Goal: Use online tool/utility: Utilize a website feature to perform a specific function

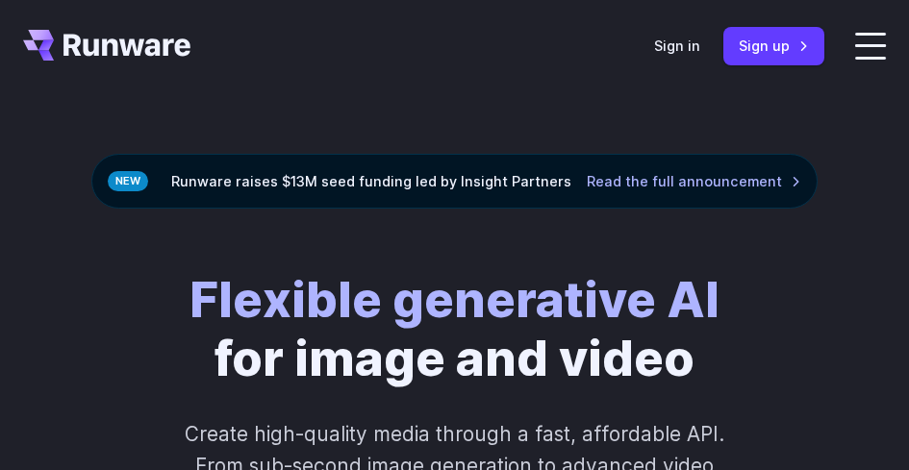
click at [717, 49] on header "Features Tasks Image generation Video generation Sonic Inference Engine™ Models…" at bounding box center [454, 46] width 909 height 92
click at [700, 54] on link "Sign in" at bounding box center [677, 46] width 46 height 22
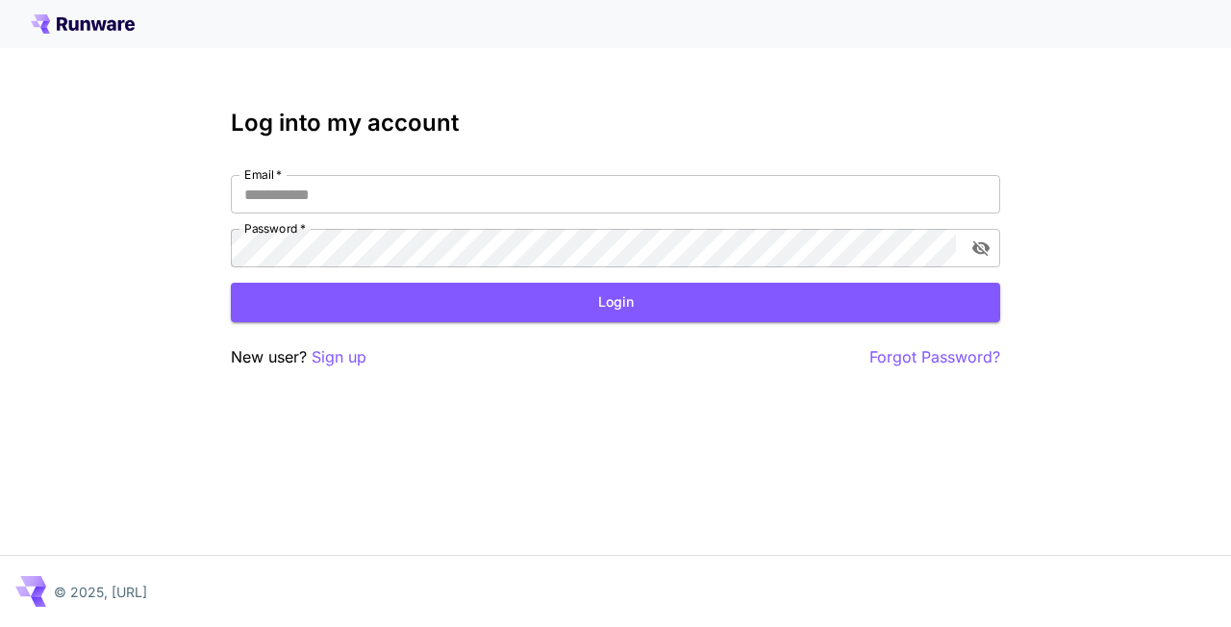
type input "********"
click at [560, 306] on button "Login" at bounding box center [615, 302] width 769 height 39
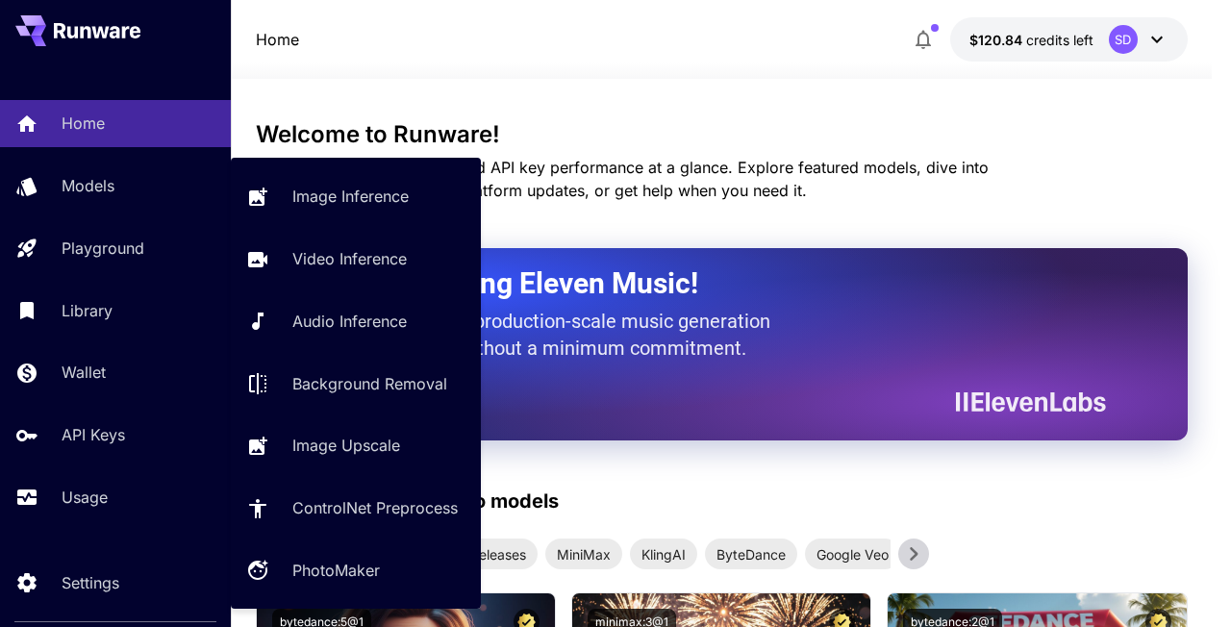
click at [322, 205] on p "Image Inference" at bounding box center [350, 196] width 116 height 23
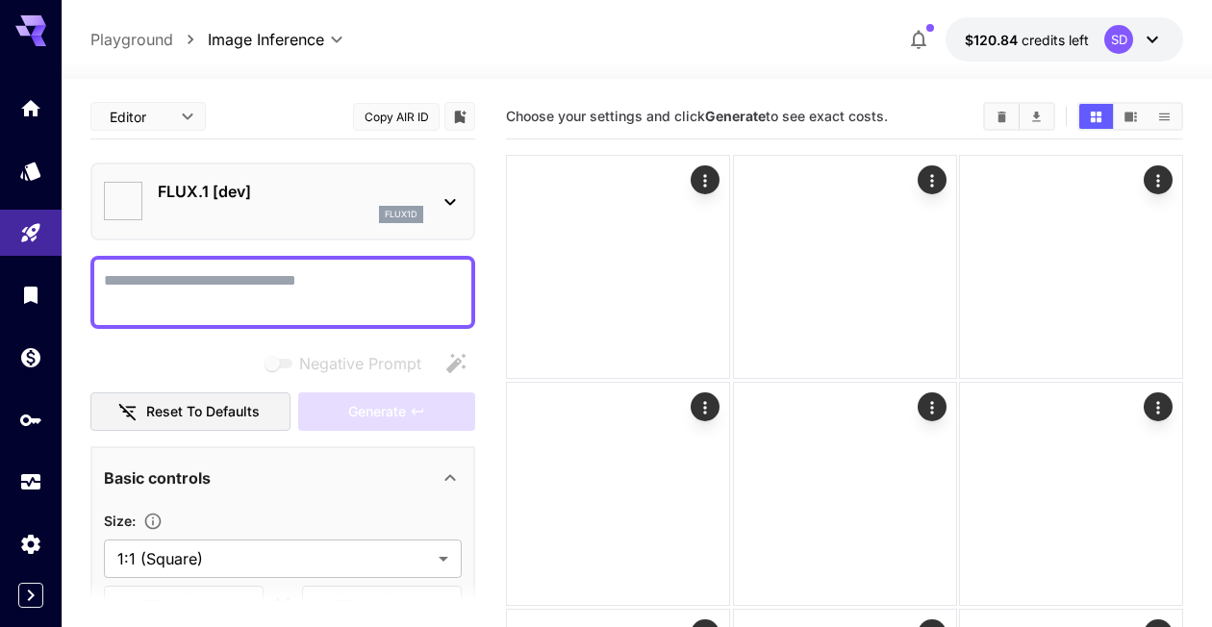
type input "**********"
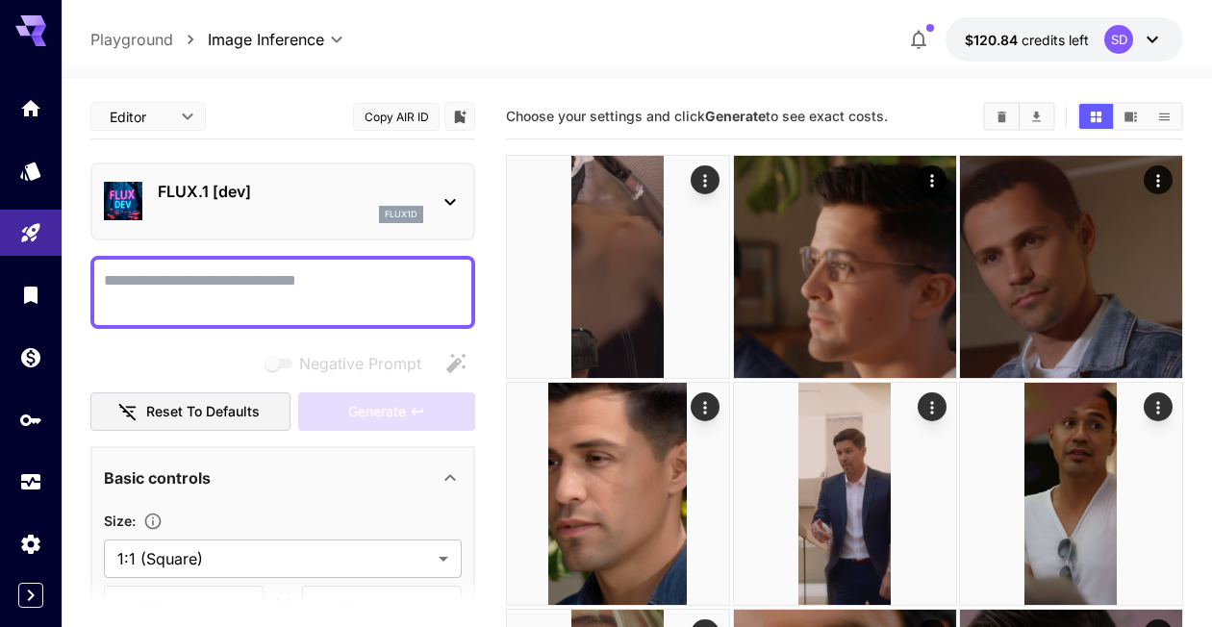
click at [250, 206] on div "flux1d" at bounding box center [290, 214] width 265 height 17
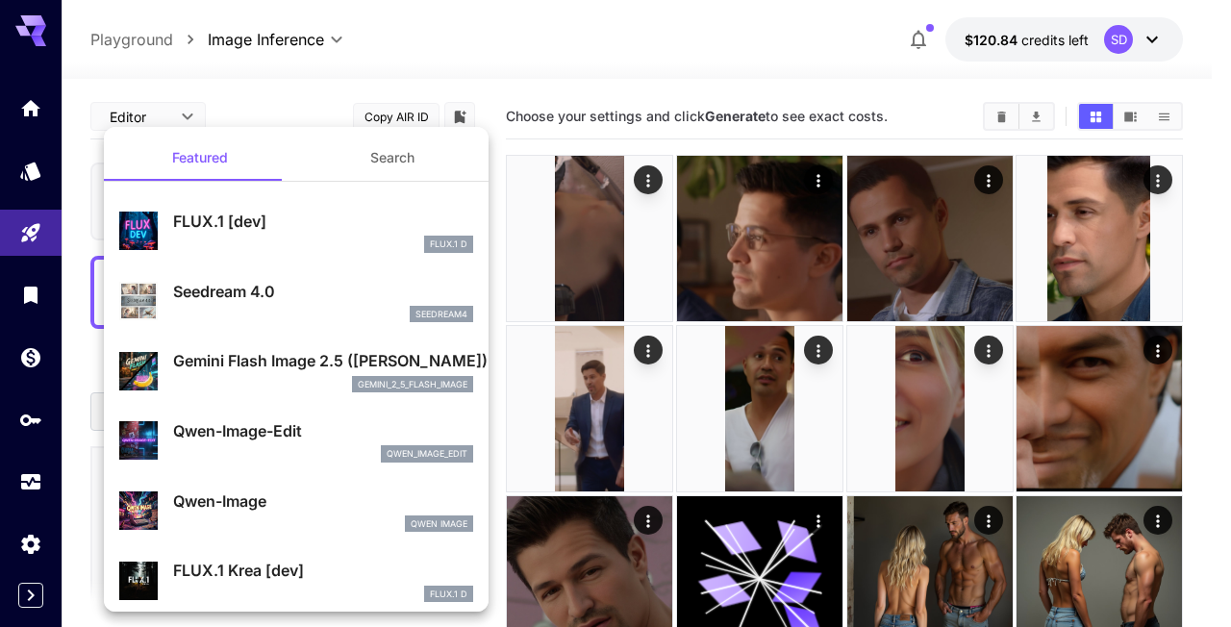
click at [391, 165] on button "Search" at bounding box center [392, 158] width 192 height 46
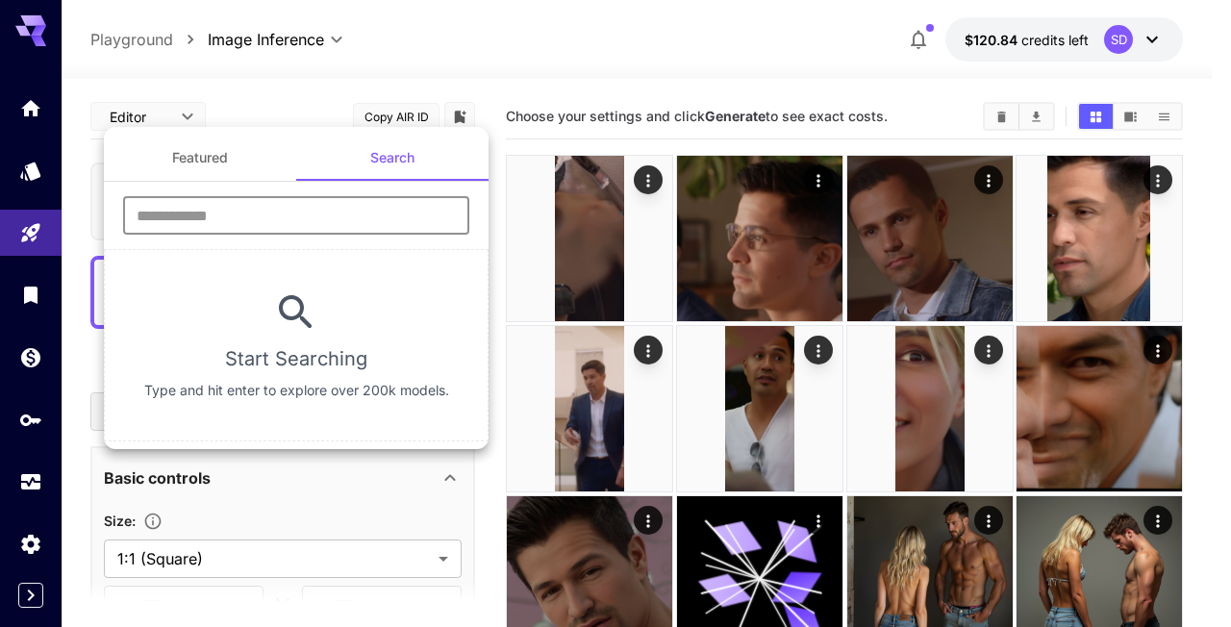
click at [337, 200] on input "text" at bounding box center [296, 215] width 346 height 38
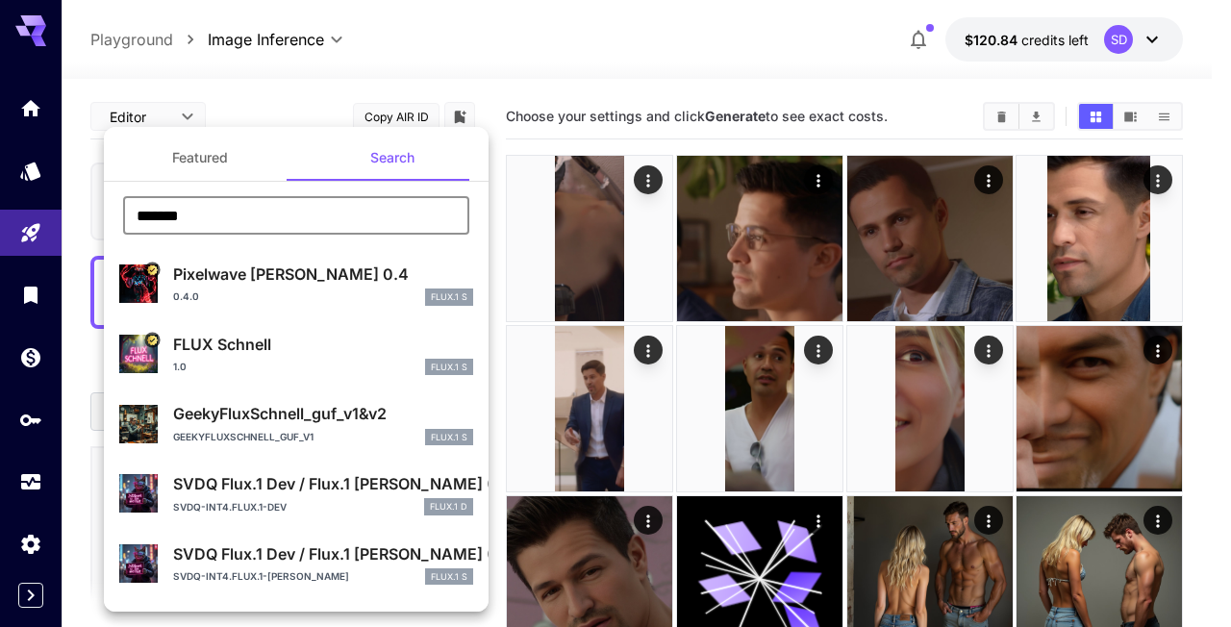
scroll to position [4, 0]
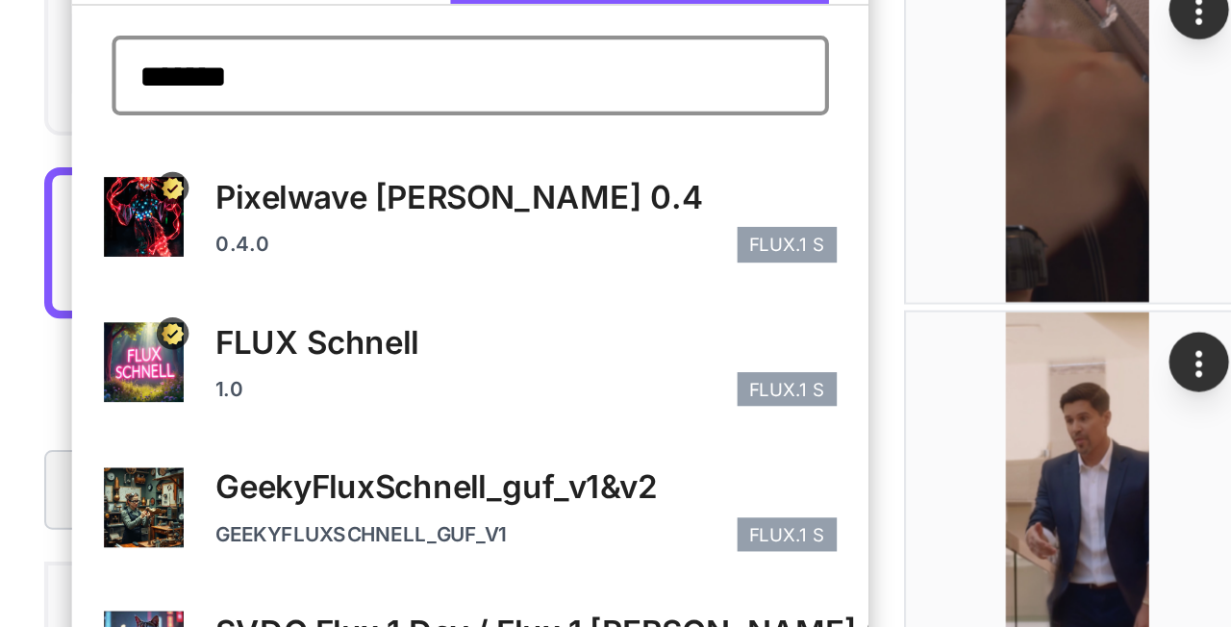
type input "*******"
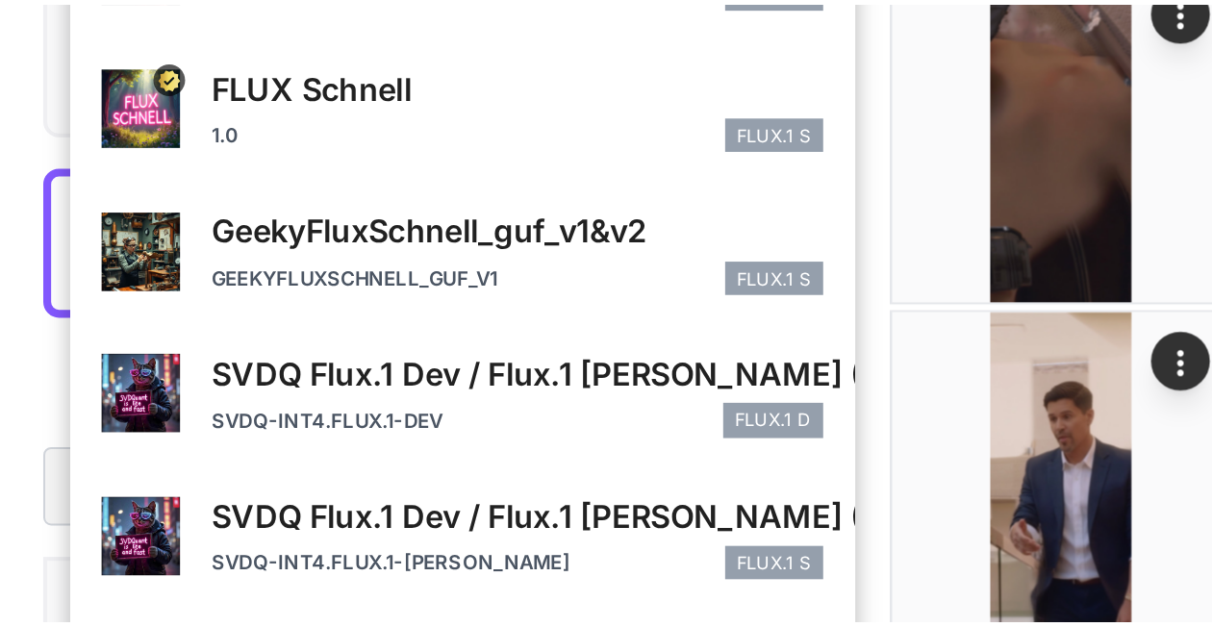
scroll to position [134, 0]
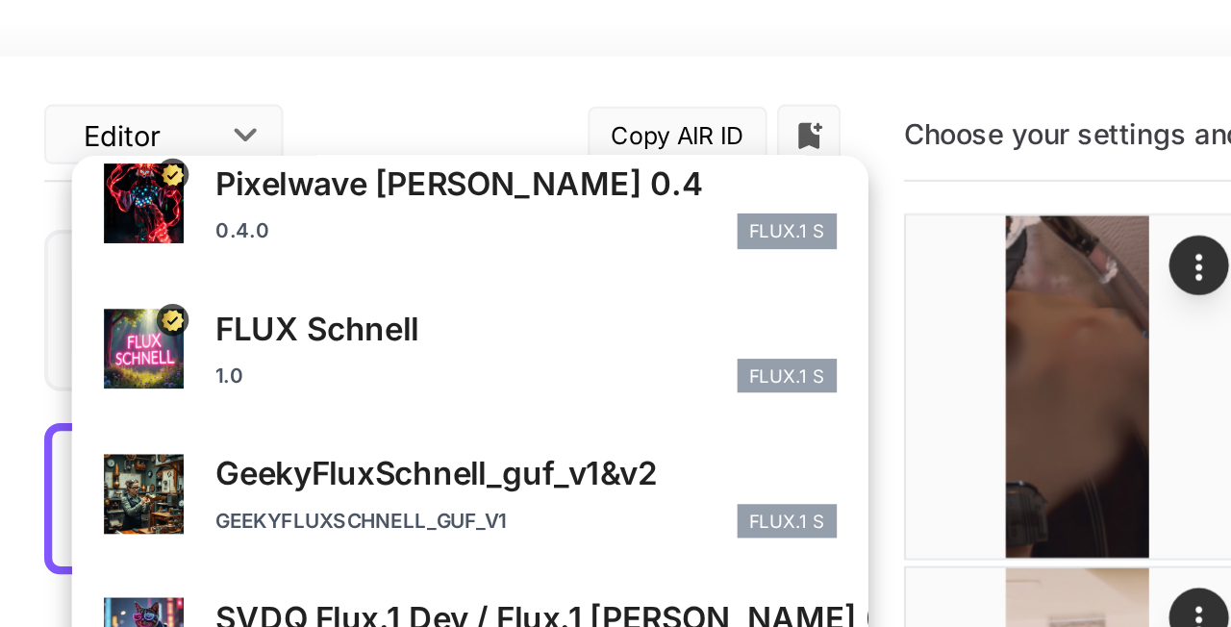
click at [262, 218] on p "FLUX Schnell" at bounding box center [323, 210] width 300 height 23
type input "*"
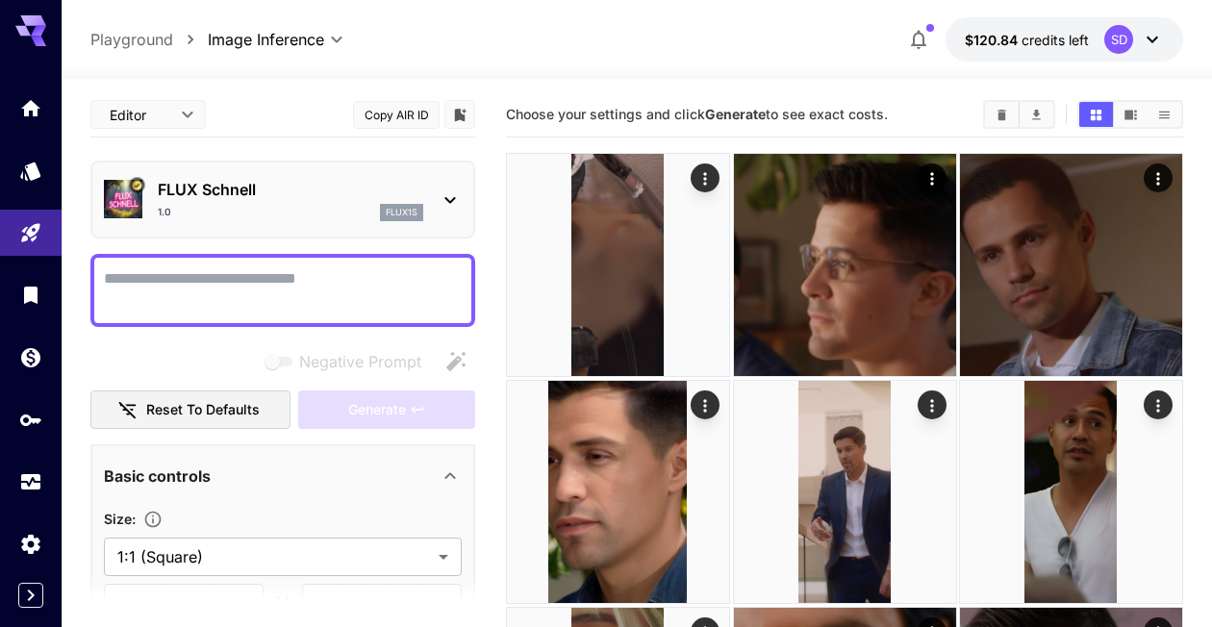
scroll to position [3, 0]
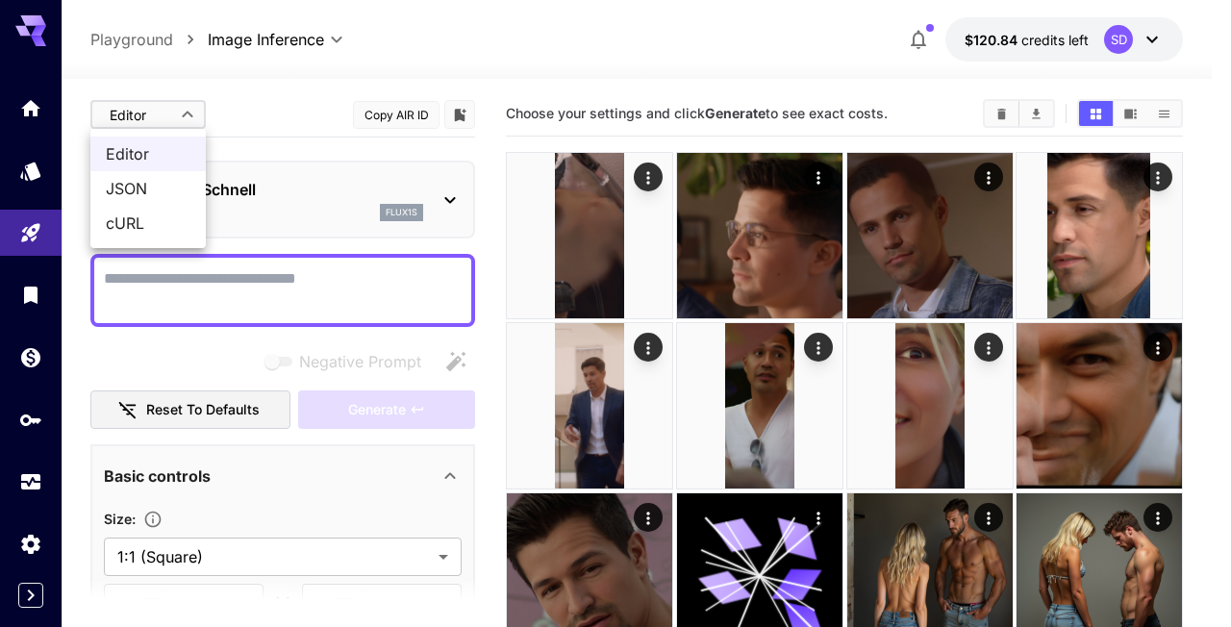
click at [159, 185] on span "JSON" at bounding box center [148, 188] width 85 height 23
type input "****"
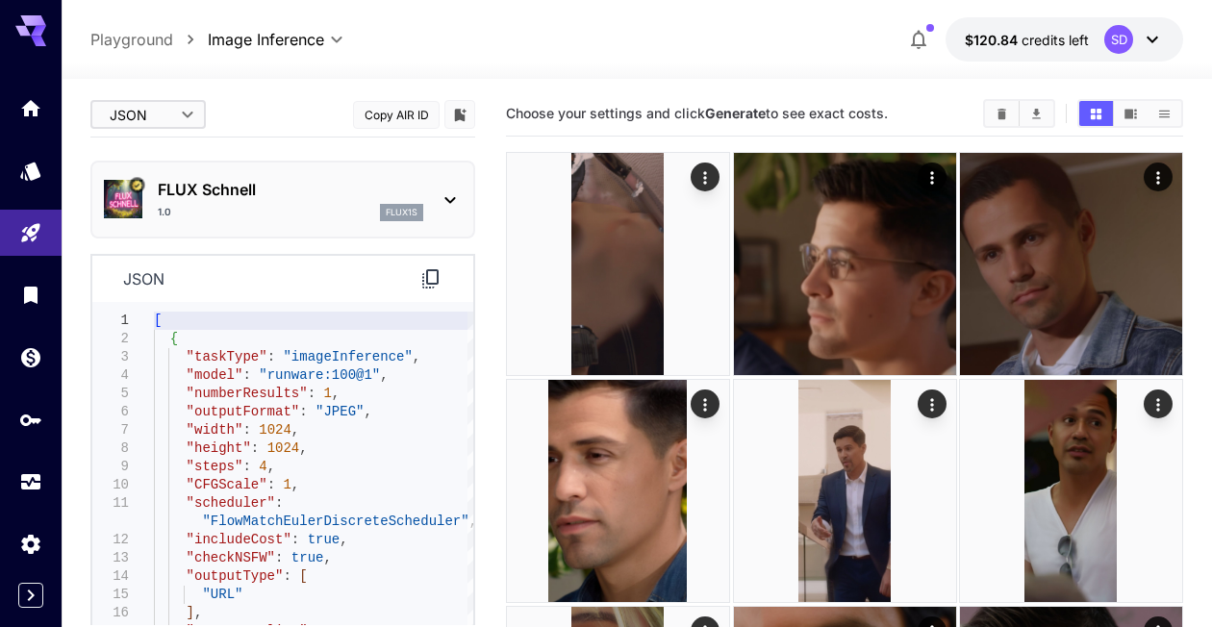
scroll to position [128, 0]
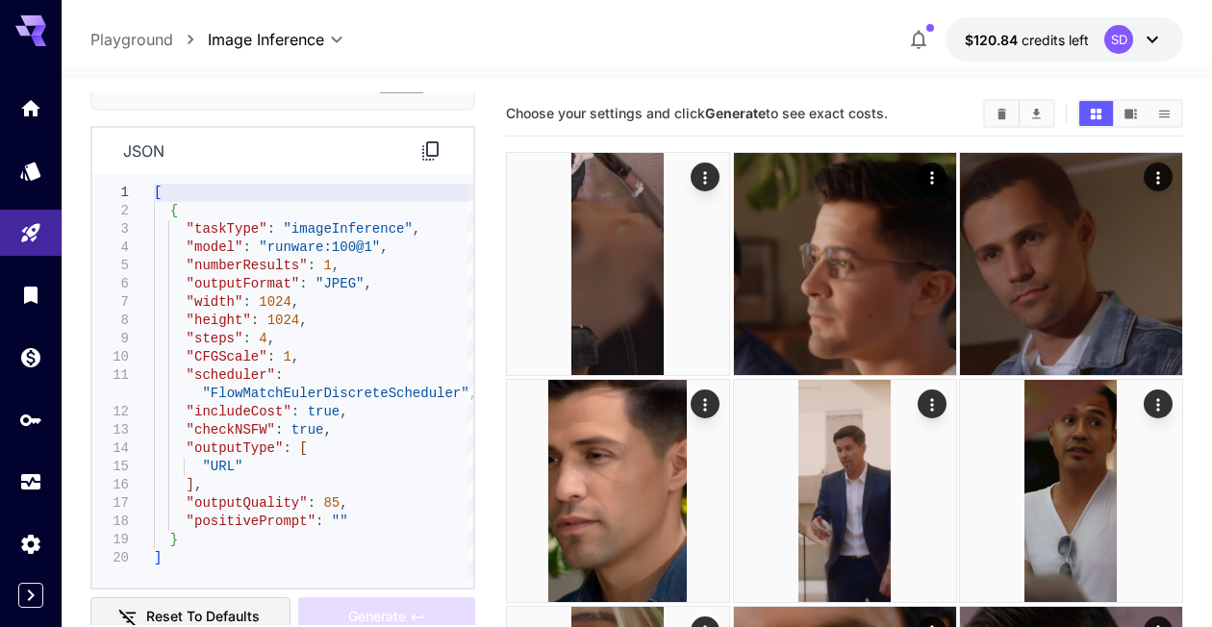
click at [254, 374] on div "[ { "taskType" : "imageInference" , "model" : "runware:100@1" , "numberResults"…" at bounding box center [313, 381] width 319 height 394
type textarea "**********"
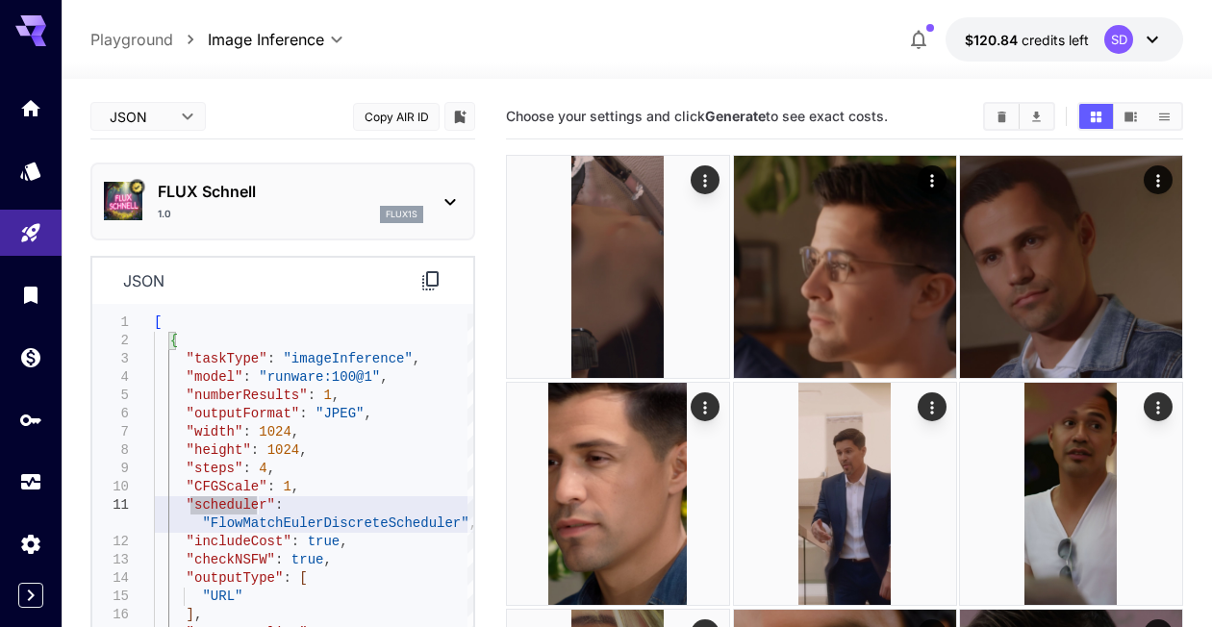
scroll to position [0, 0]
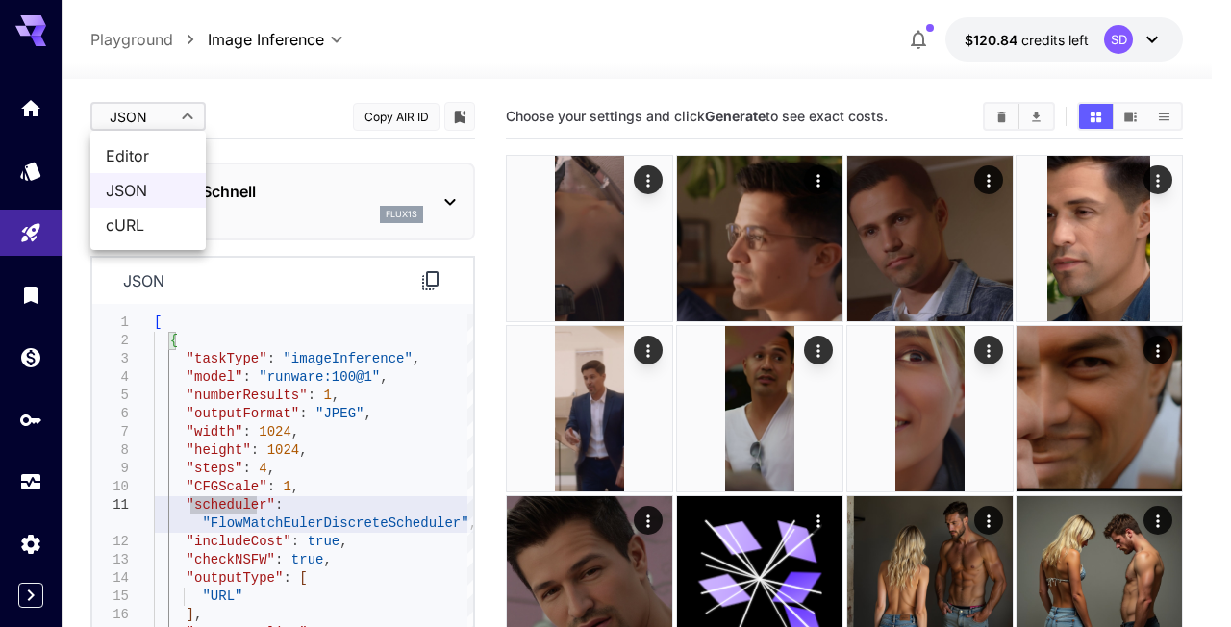
click at [159, 154] on span "Editor" at bounding box center [148, 155] width 85 height 23
type input "****"
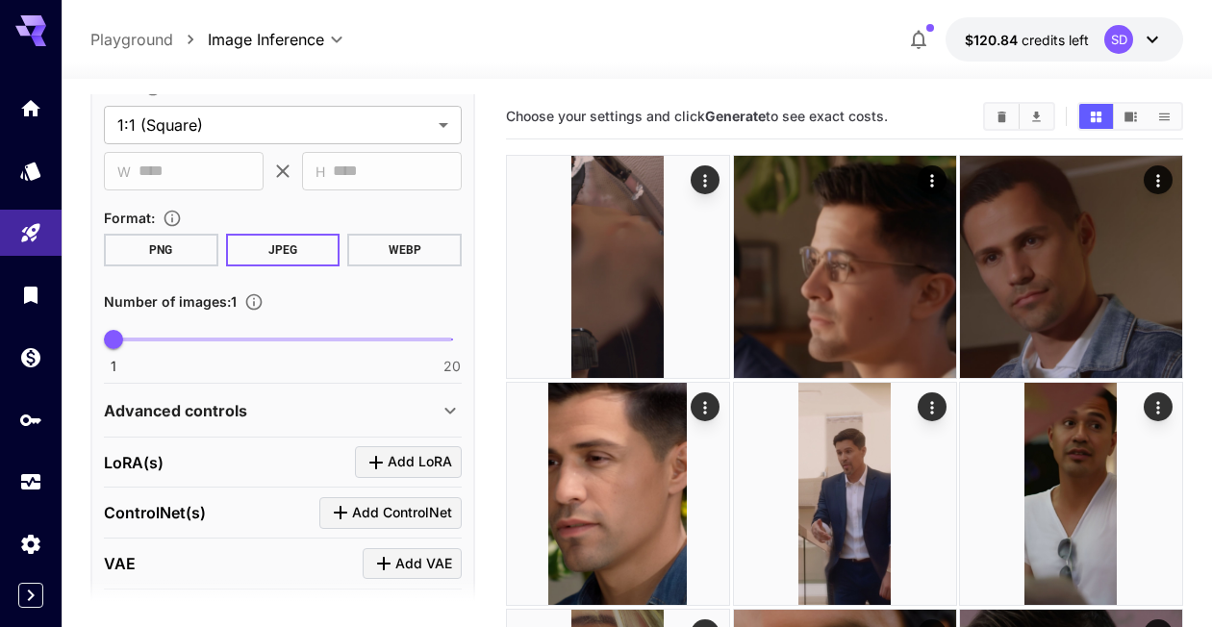
scroll to position [548, 0]
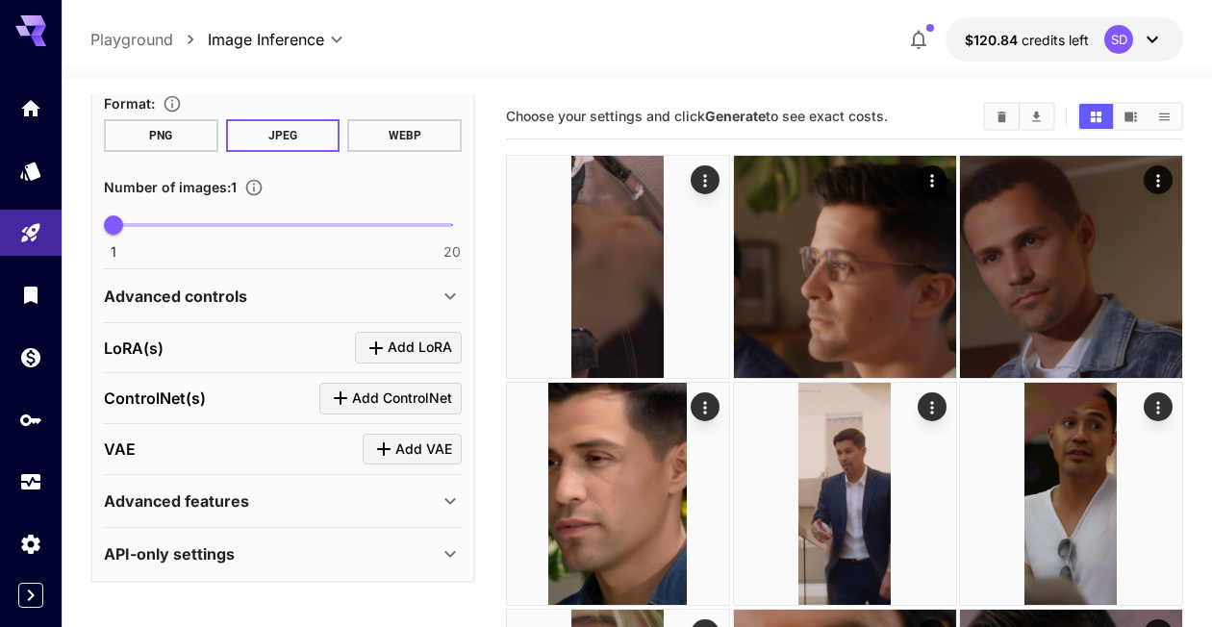
click at [405, 348] on span "Add LoRA" at bounding box center [420, 348] width 64 height 24
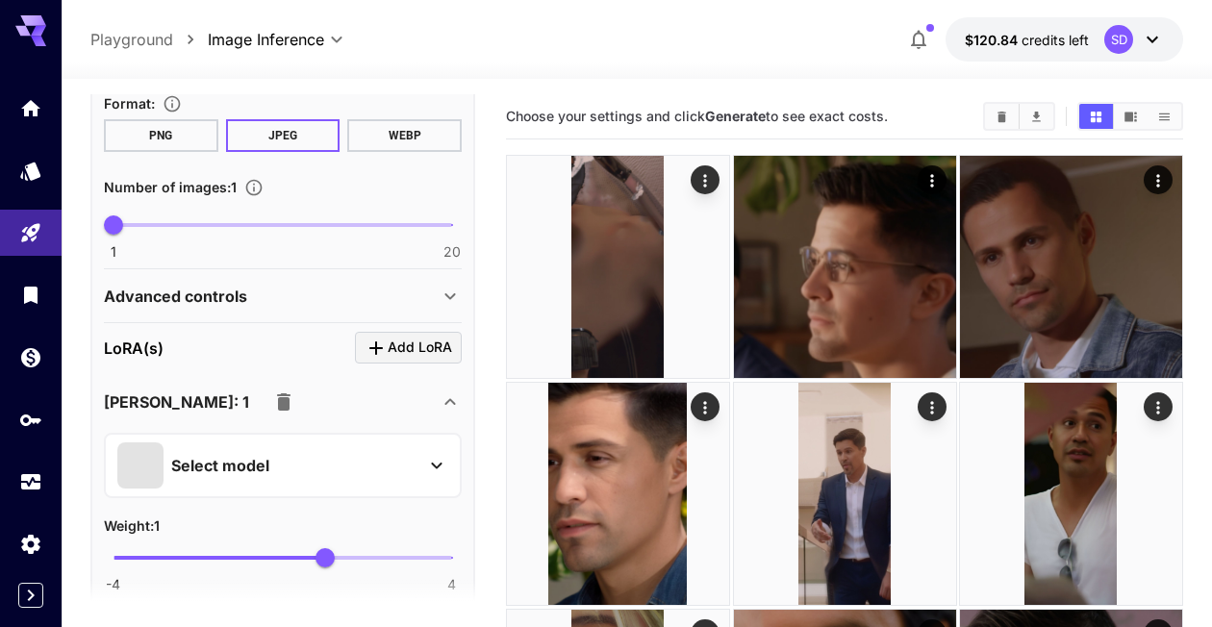
click at [227, 454] on p "Select model" at bounding box center [220, 465] width 98 height 23
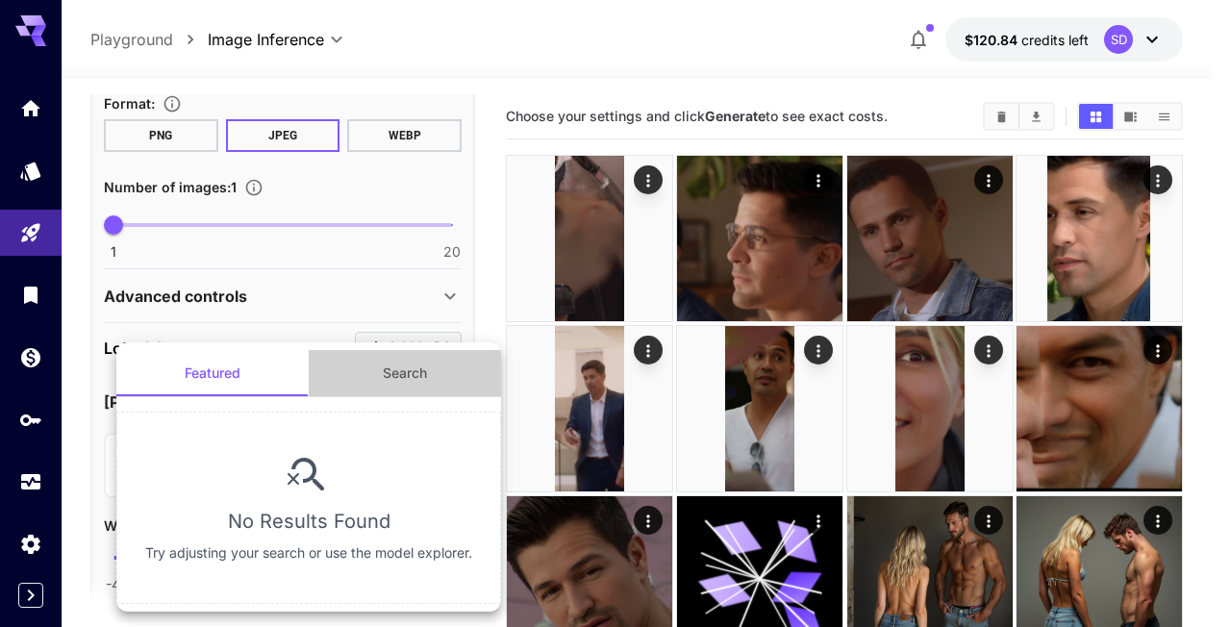
click at [391, 375] on button "Search" at bounding box center [405, 373] width 192 height 46
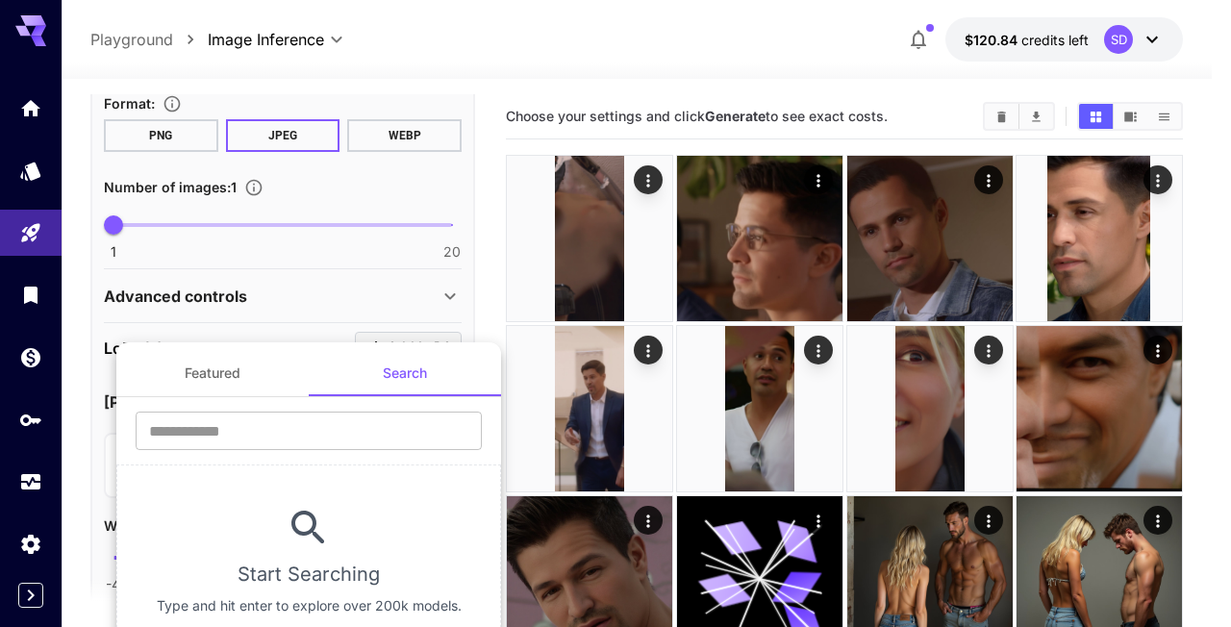
click at [299, 437] on input "text" at bounding box center [309, 431] width 346 height 38
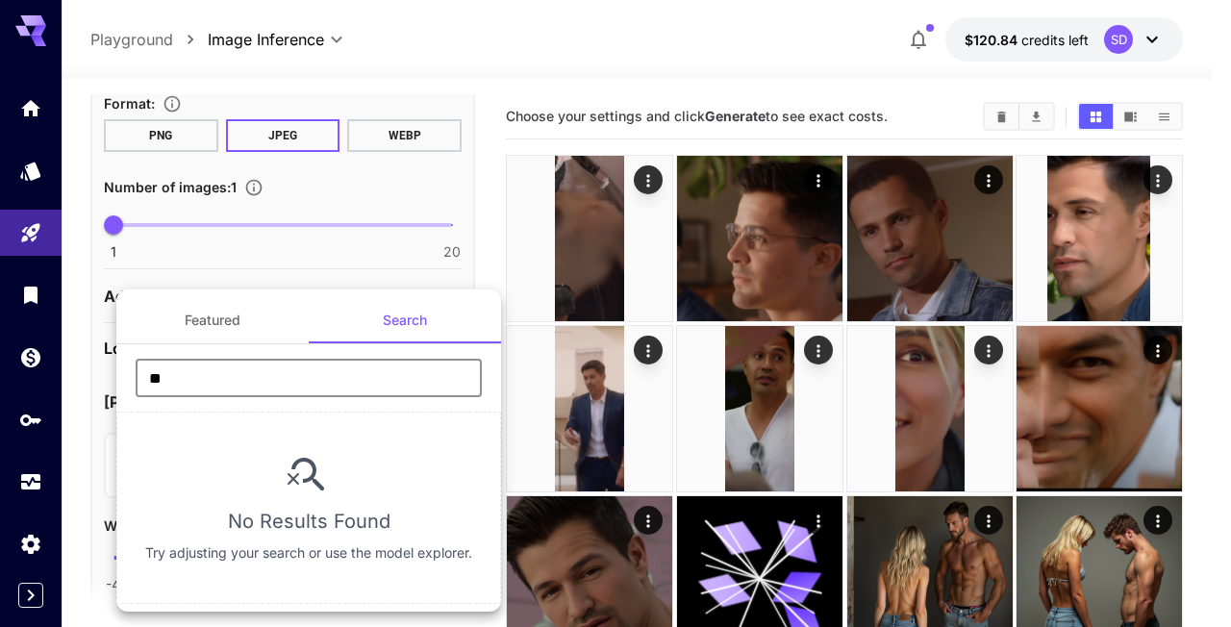
type input "*"
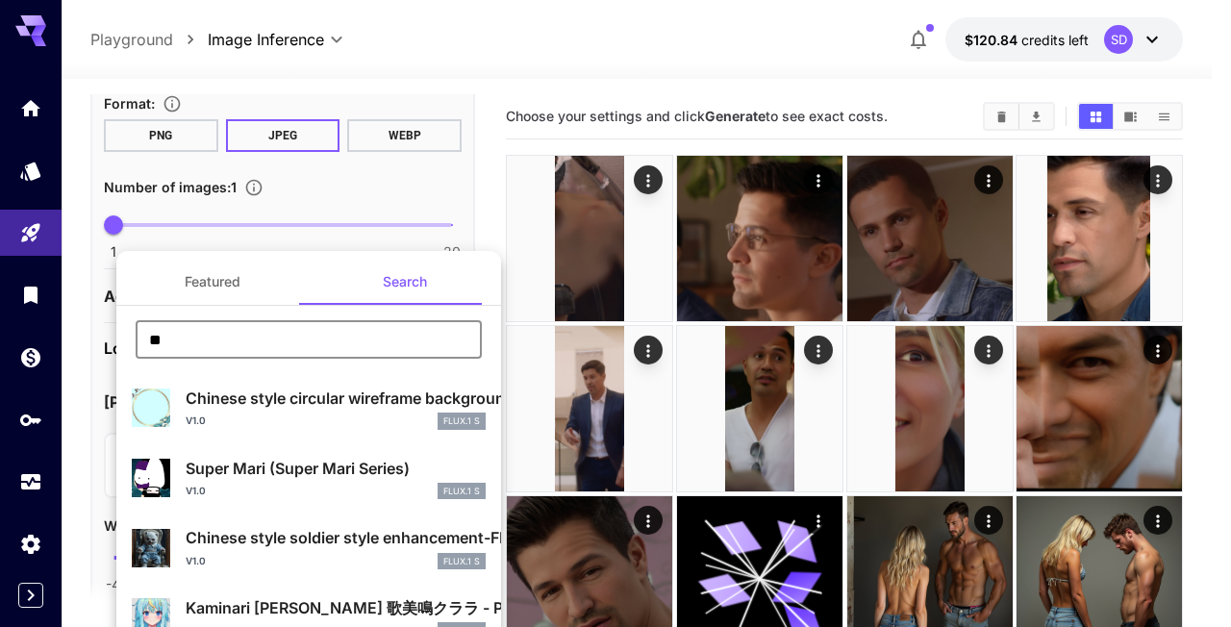
type input "**"
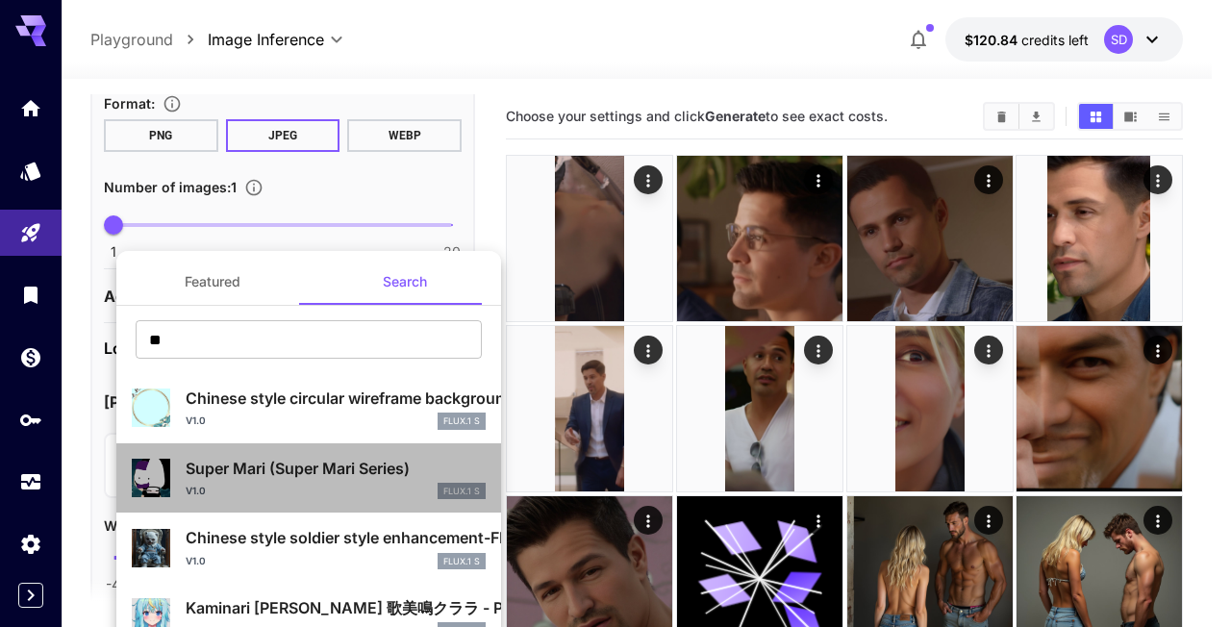
click at [354, 484] on div "v1.0 FLUX.1 S" at bounding box center [336, 491] width 300 height 17
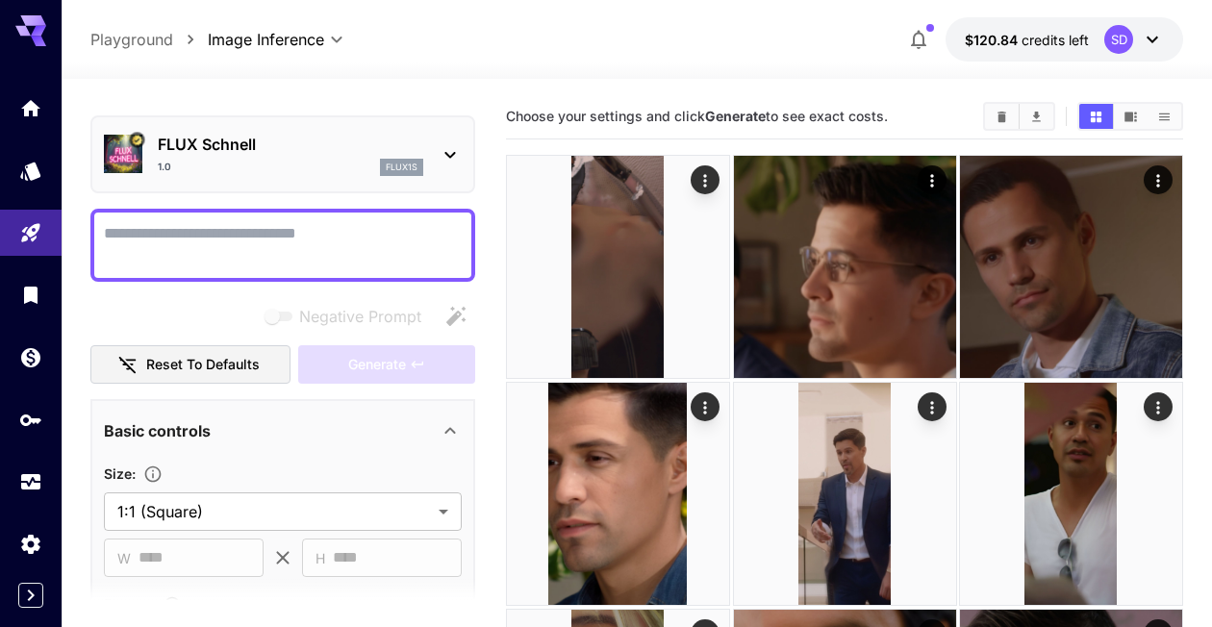
scroll to position [35, 0]
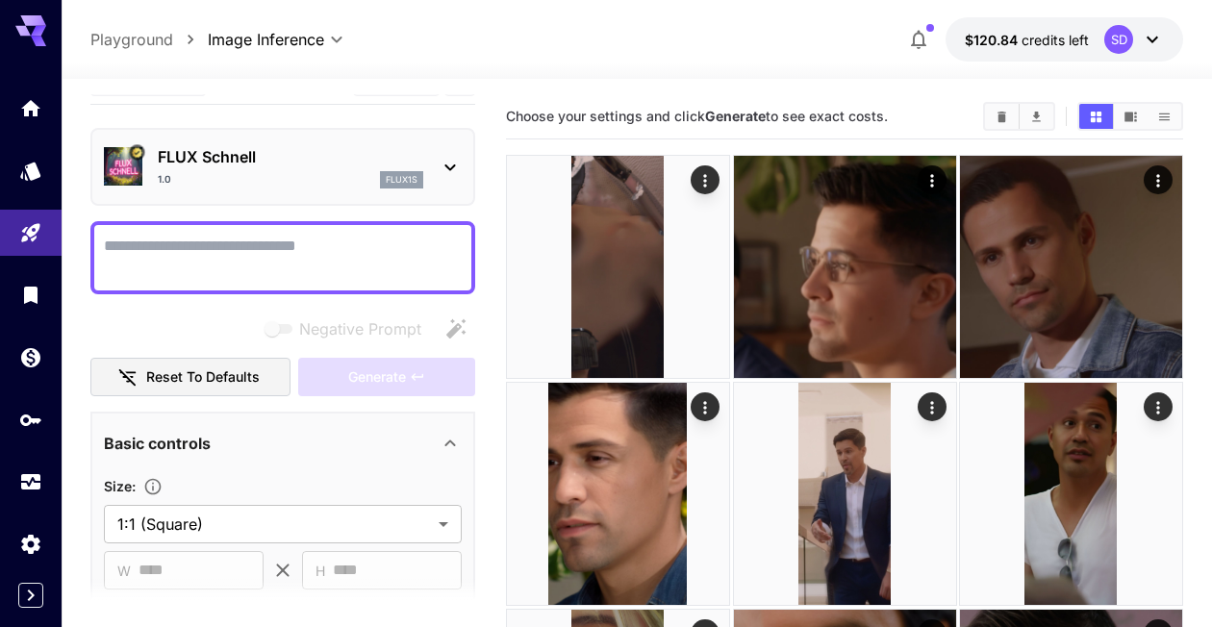
click at [247, 254] on textarea "Negative Prompt" at bounding box center [283, 258] width 358 height 46
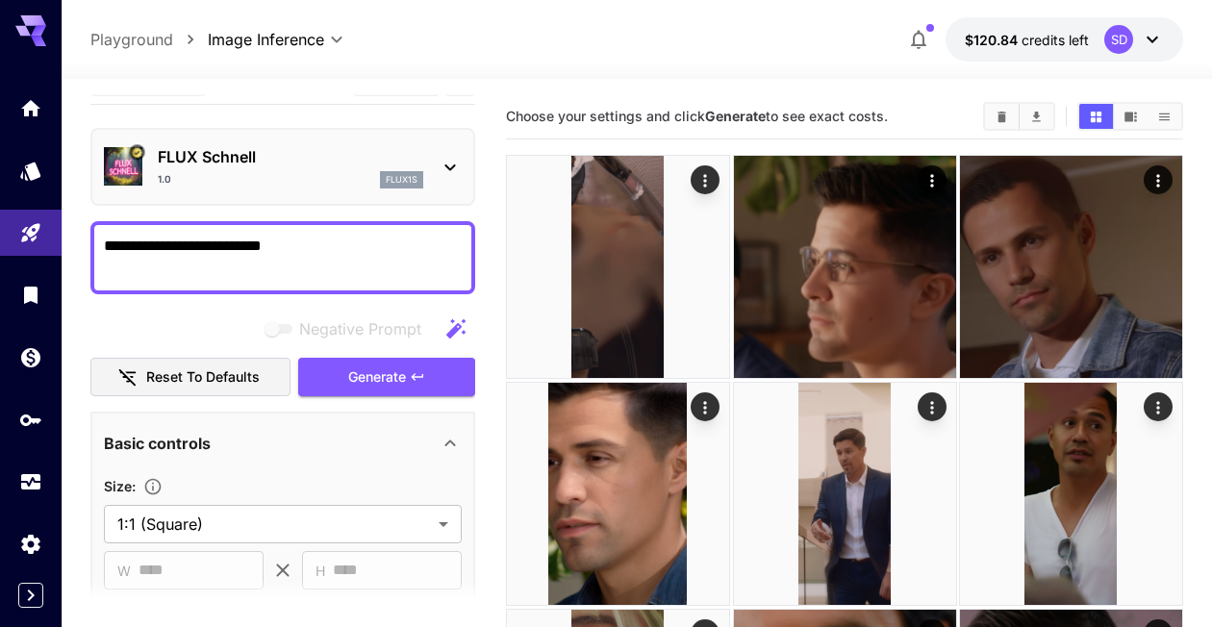
click at [373, 373] on span "Generate" at bounding box center [377, 377] width 58 height 24
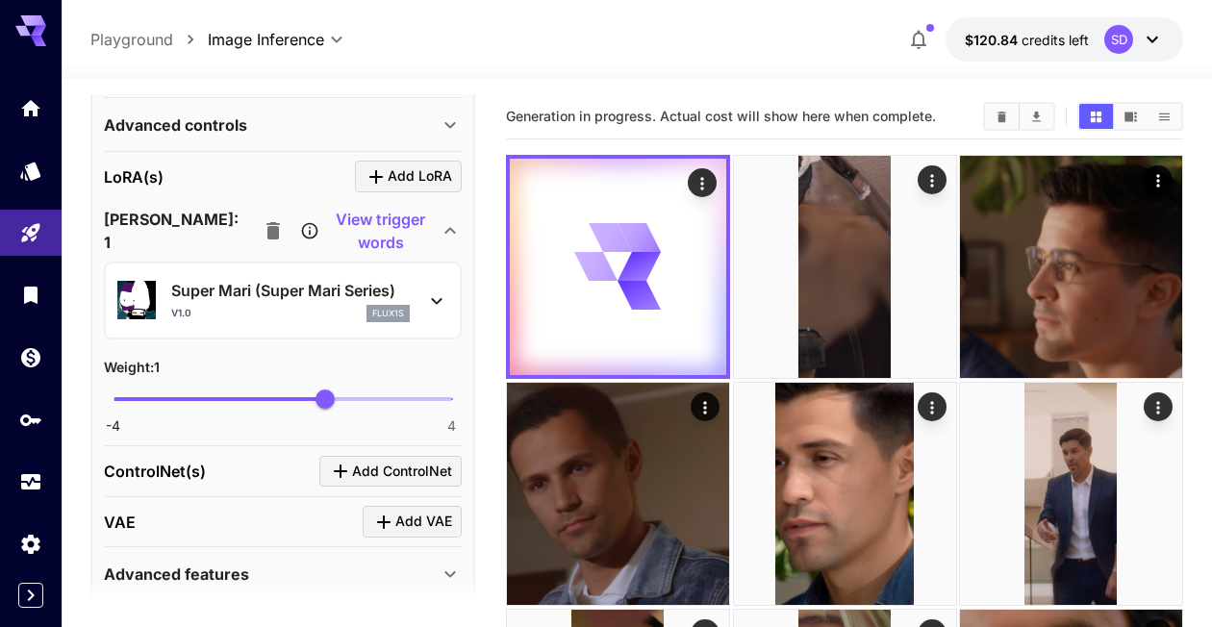
scroll to position [791, 0]
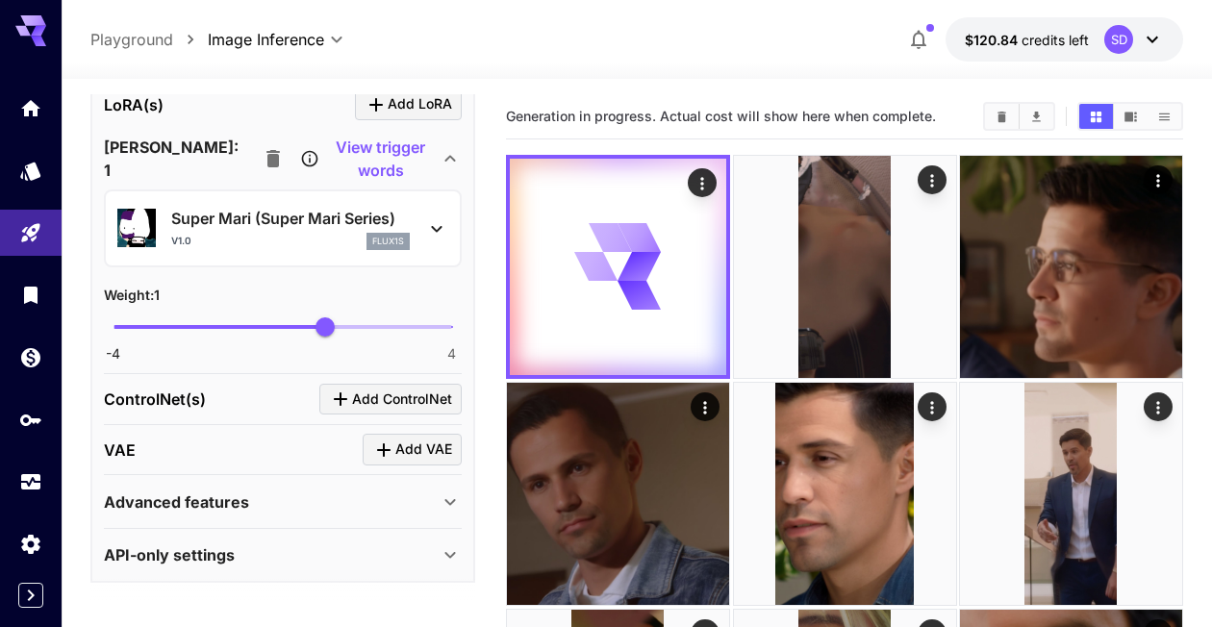
click at [322, 162] on p "View trigger words" at bounding box center [380, 159] width 116 height 46
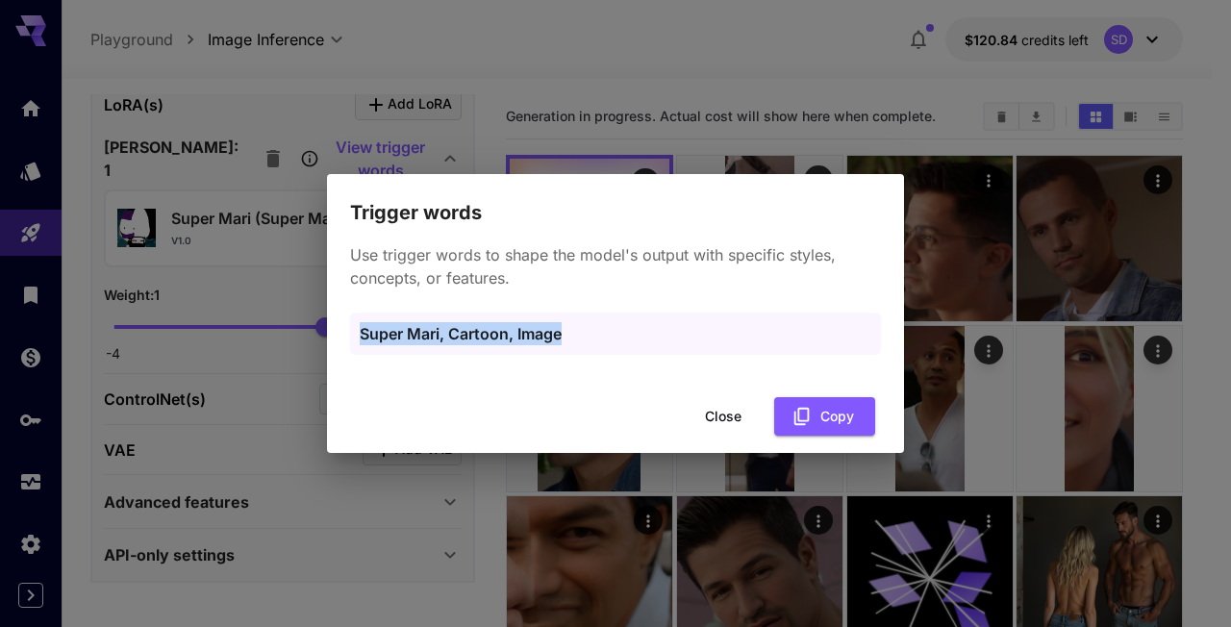
drag, startPoint x: 618, startPoint y: 329, endPoint x: 277, endPoint y: 330, distance: 341.4
click at [277, 330] on div "Trigger words Use trigger words to shape the model's output with specific style…" at bounding box center [615, 313] width 1231 height 627
copy p "Super Mari, Cartoon, Image"
click at [818, 420] on button "Copy" at bounding box center [824, 416] width 101 height 39
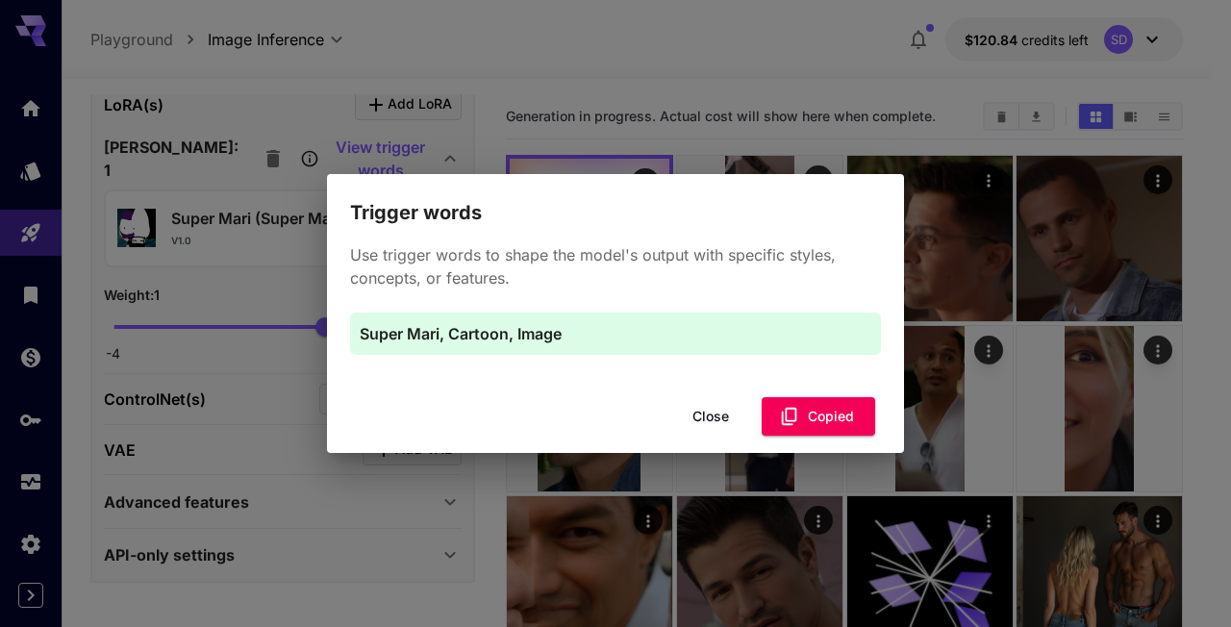
click at [704, 408] on button "Close" at bounding box center [710, 416] width 87 height 39
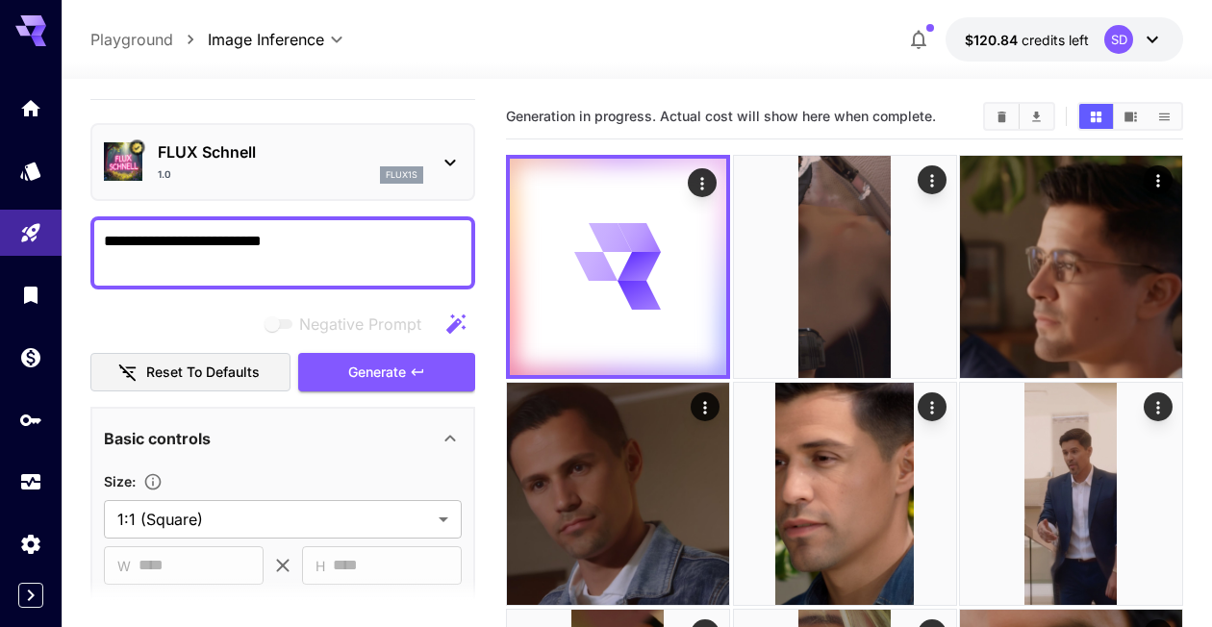
scroll to position [0, 0]
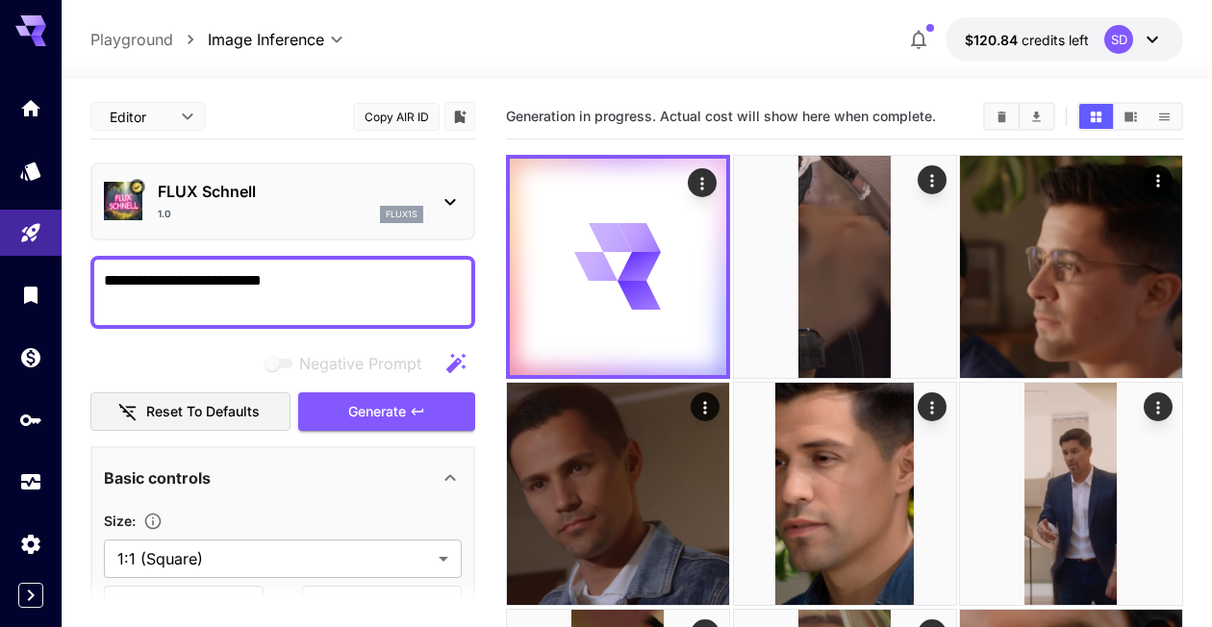
click at [310, 289] on textarea "**********" at bounding box center [283, 292] width 358 height 46
paste textarea "**********"
type textarea "**********"
click at [364, 412] on span "Generate" at bounding box center [377, 412] width 58 height 24
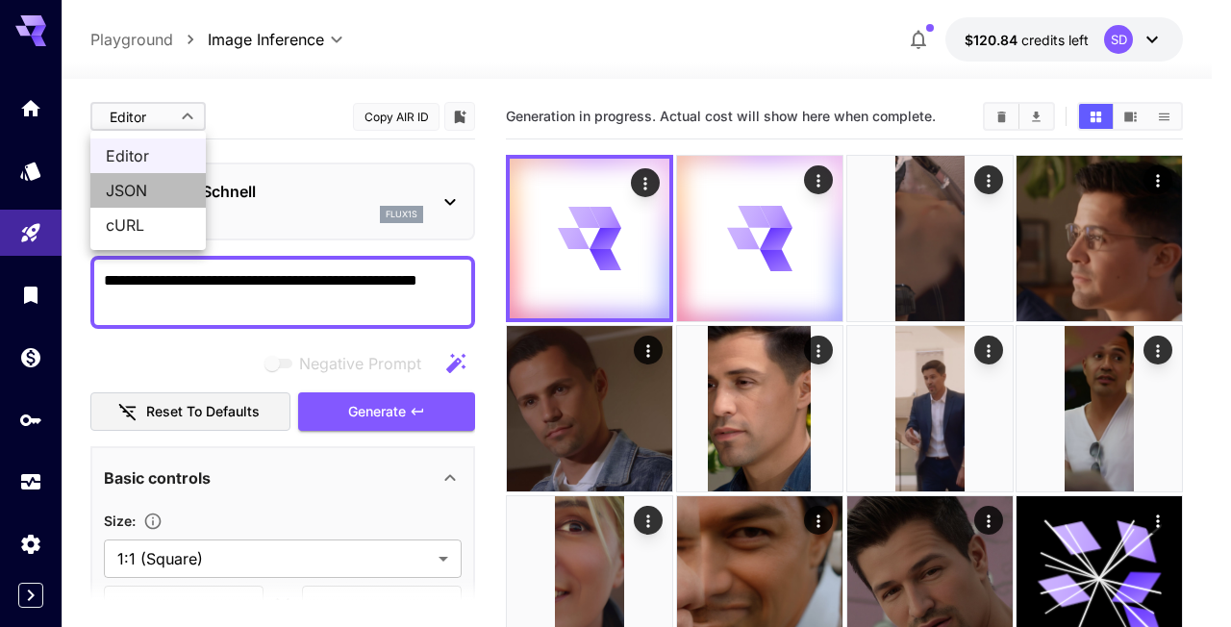
click at [151, 186] on span "JSON" at bounding box center [148, 190] width 85 height 23
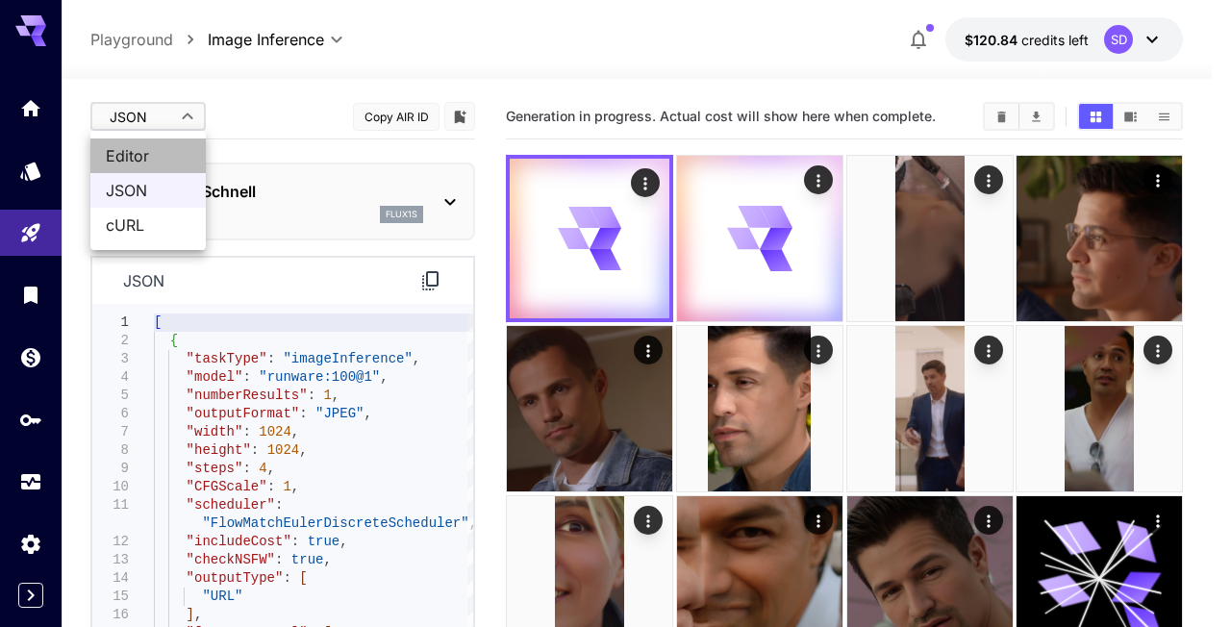
click at [143, 151] on span "Editor" at bounding box center [148, 155] width 85 height 23
type input "****"
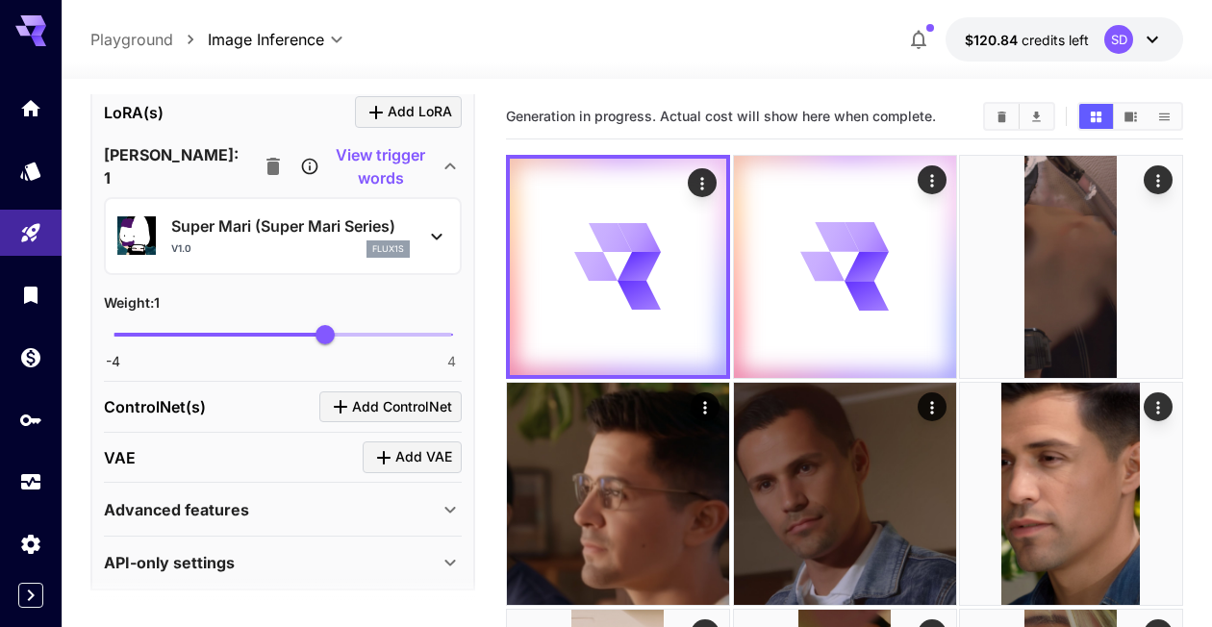
scroll to position [791, 0]
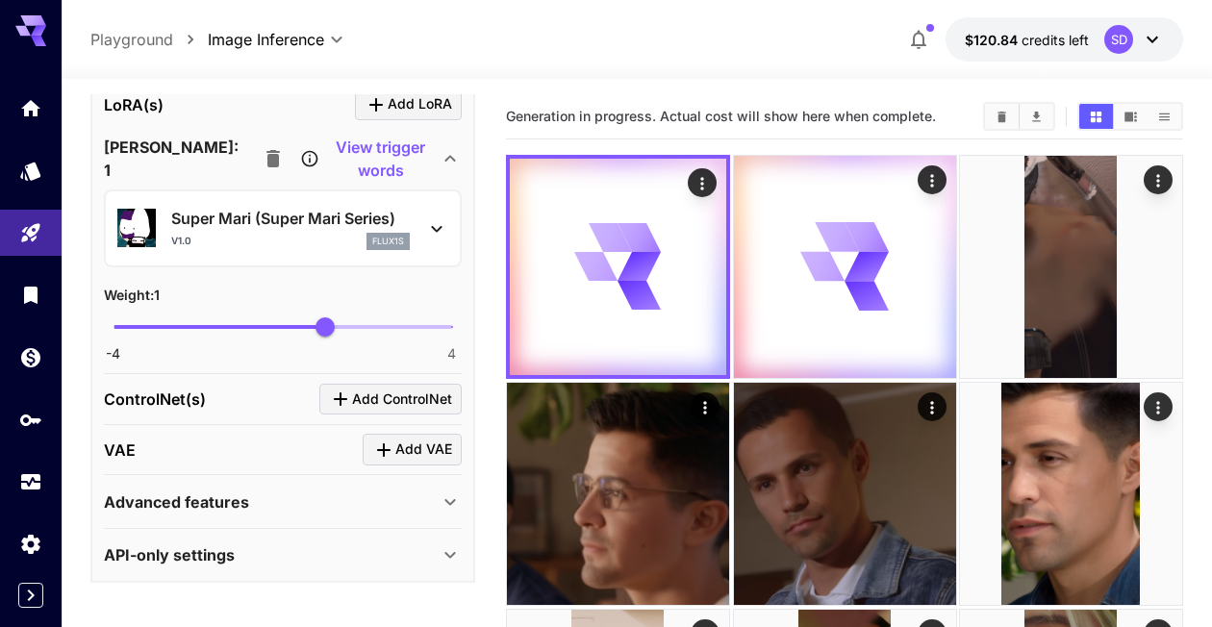
click at [381, 494] on div "Advanced features" at bounding box center [271, 501] width 335 height 23
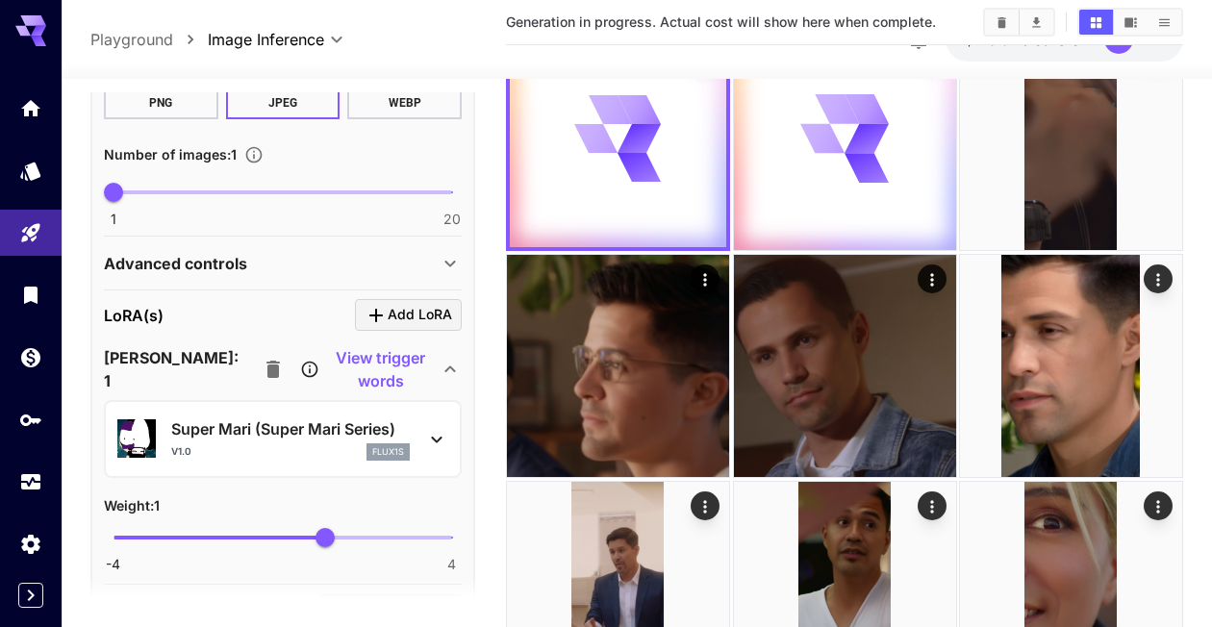
scroll to position [566, 0]
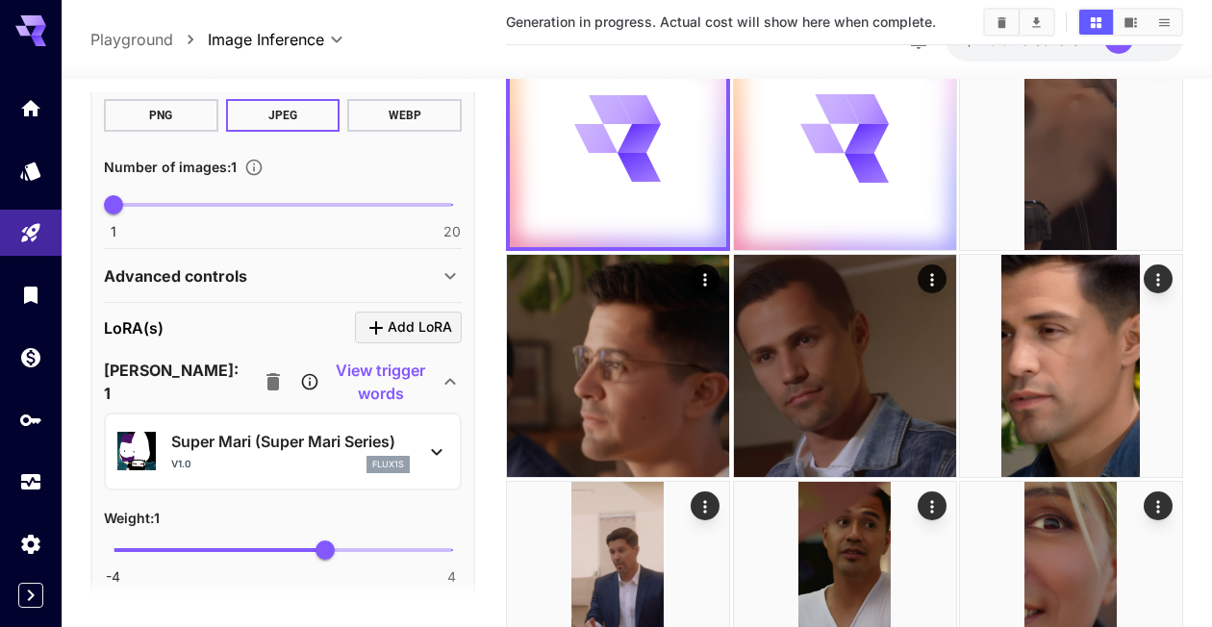
click at [262, 379] on icon "button" at bounding box center [273, 381] width 23 height 23
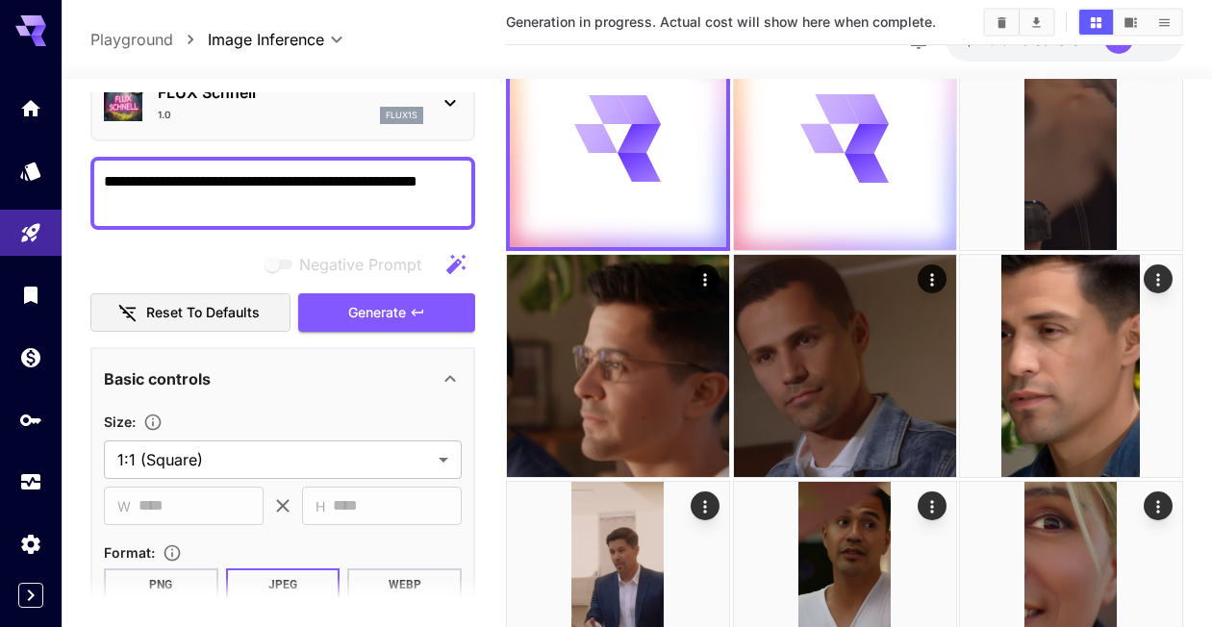
scroll to position [0, 0]
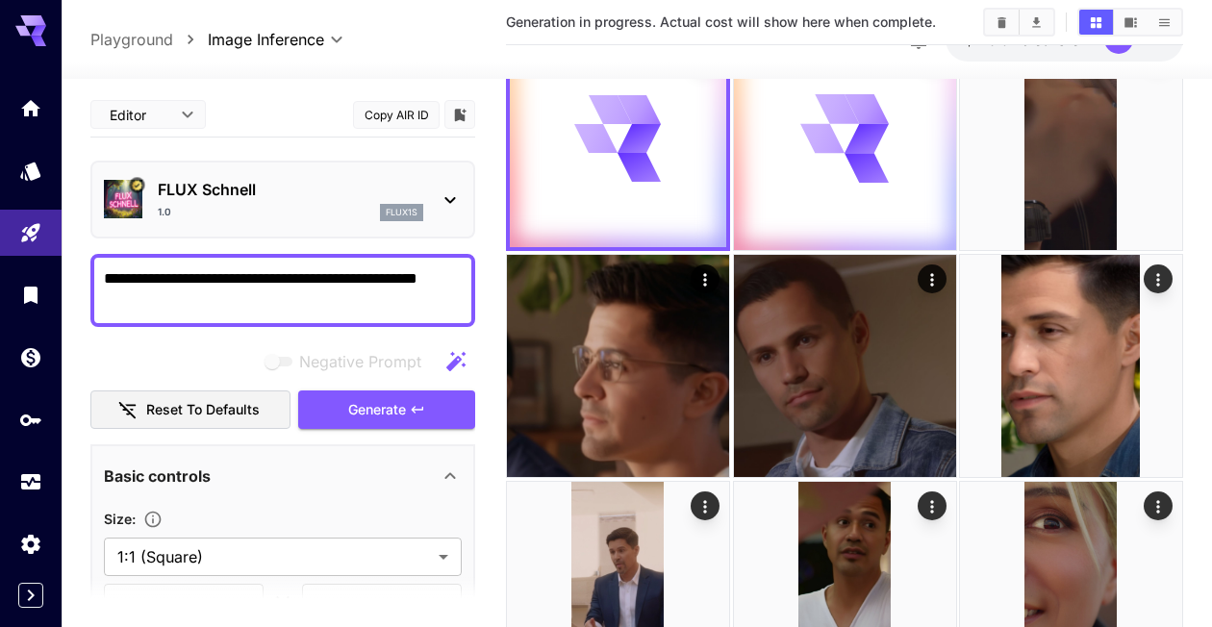
drag, startPoint x: 204, startPoint y: 306, endPoint x: 0, endPoint y: 289, distance: 204.5
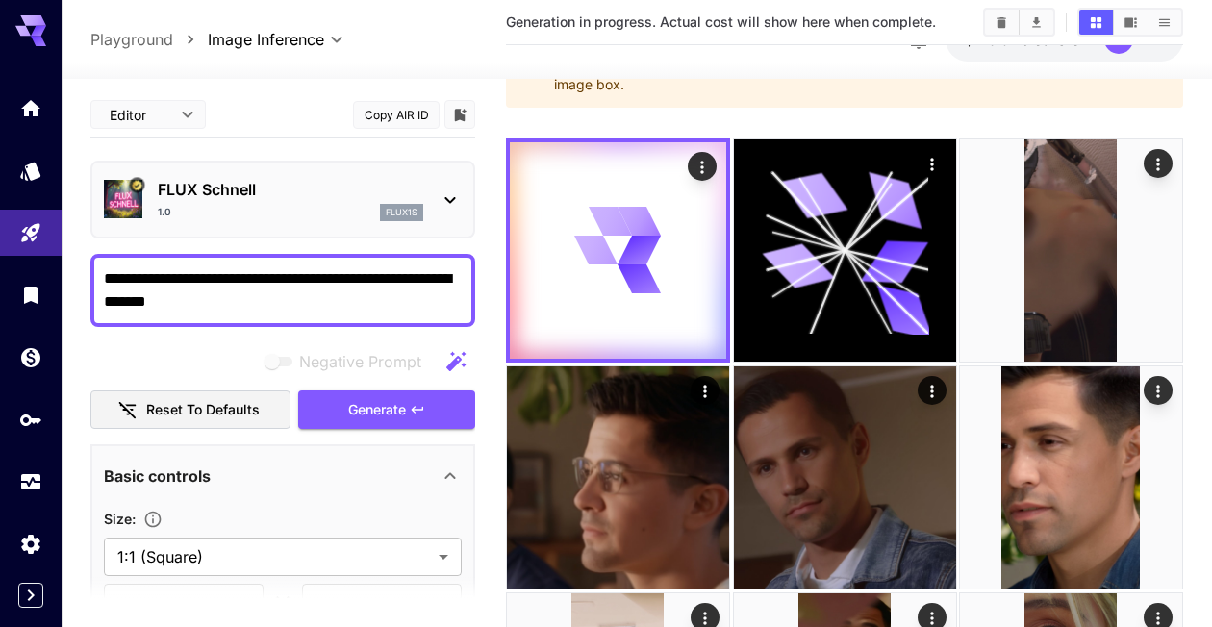
type textarea "**********"
click at [423, 406] on icon "button" at bounding box center [417, 409] width 15 height 15
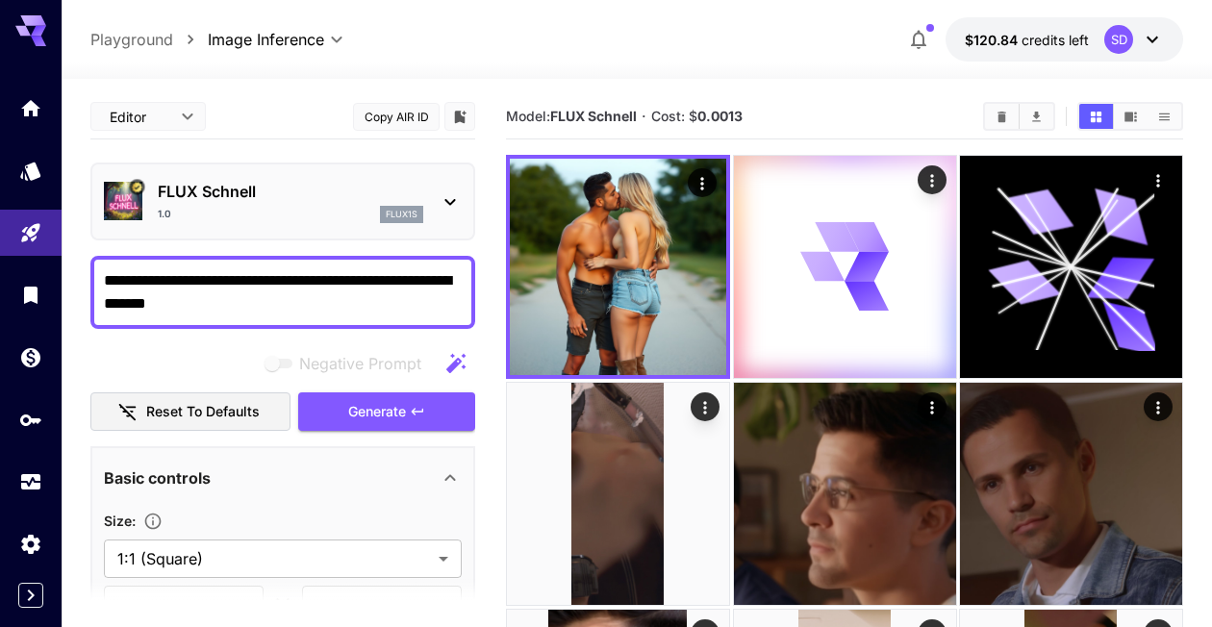
click at [600, 249] on img at bounding box center [618, 267] width 216 height 216
click at [648, 275] on img at bounding box center [618, 267] width 216 height 216
click at [0, 0] on icon "Open in fullscreen" at bounding box center [0, 0] width 0 height 0
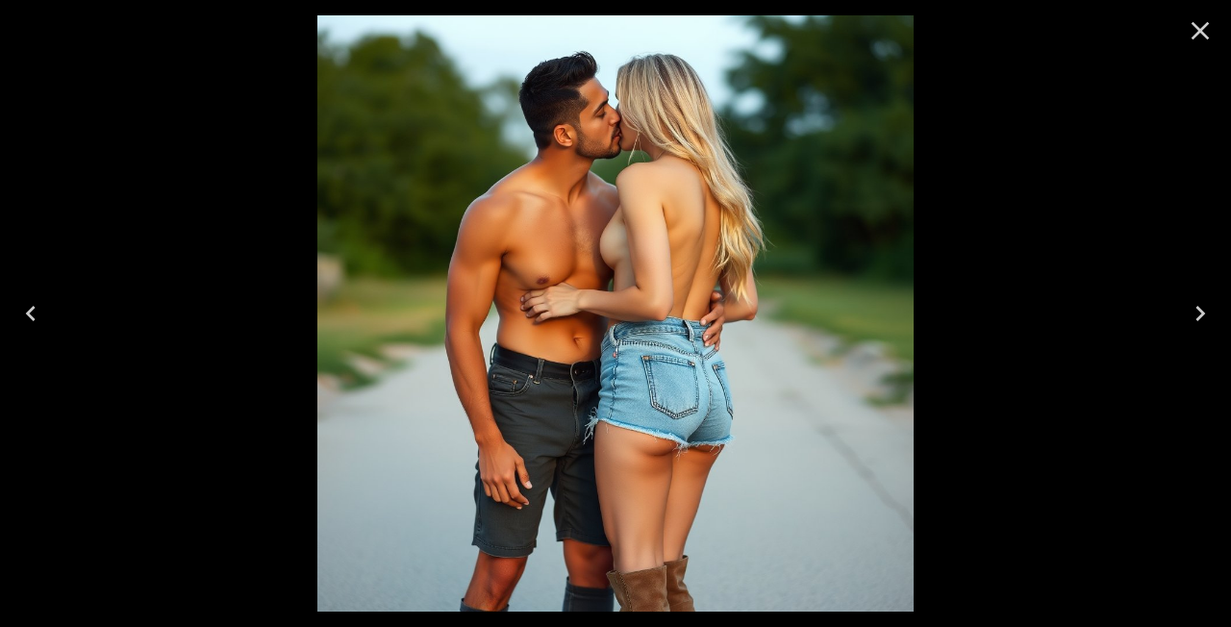
click at [1192, 37] on icon "Close" at bounding box center [1201, 31] width 18 height 18
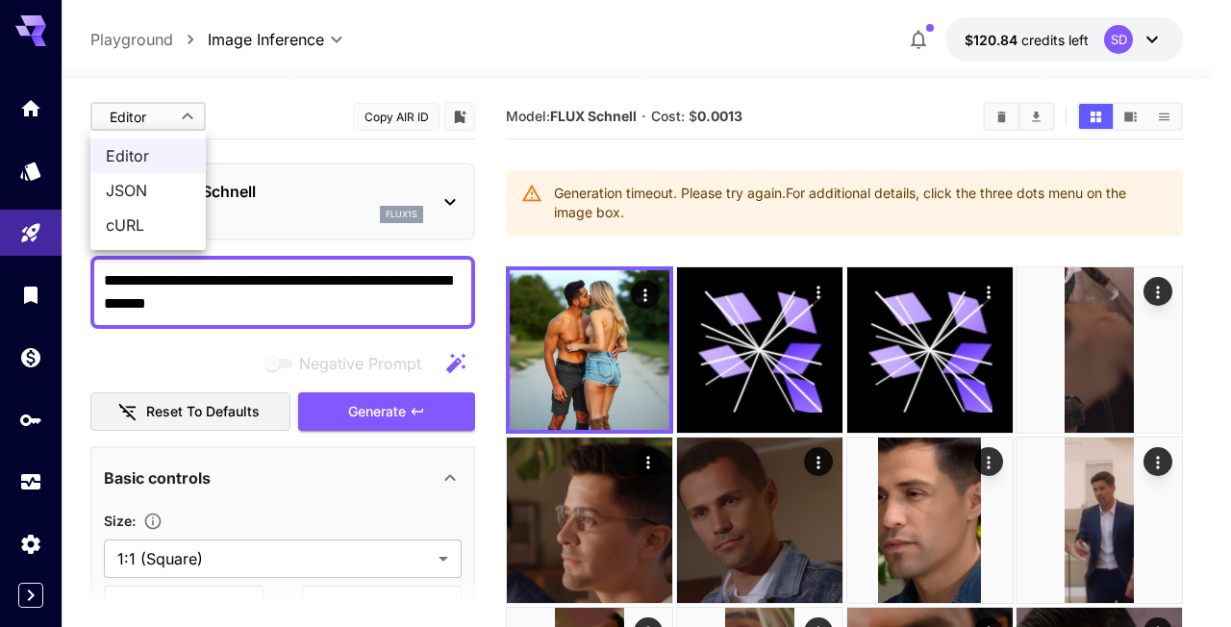
click at [153, 188] on span "JSON" at bounding box center [148, 190] width 85 height 23
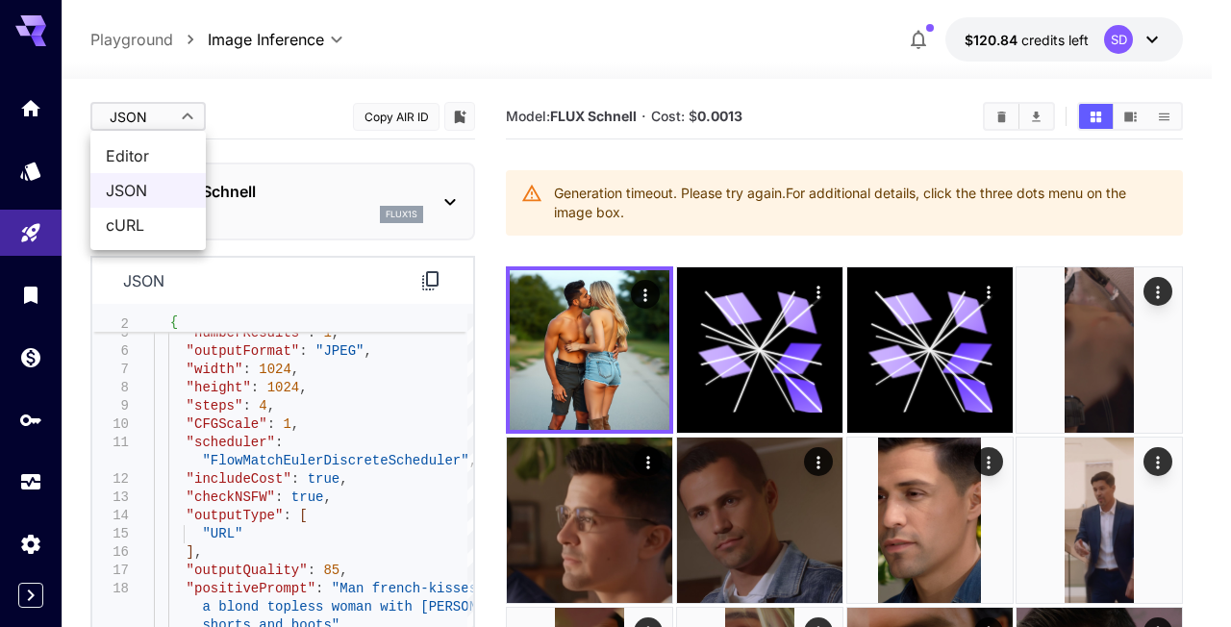
click at [131, 158] on span "Editor" at bounding box center [148, 155] width 85 height 23
type input "****"
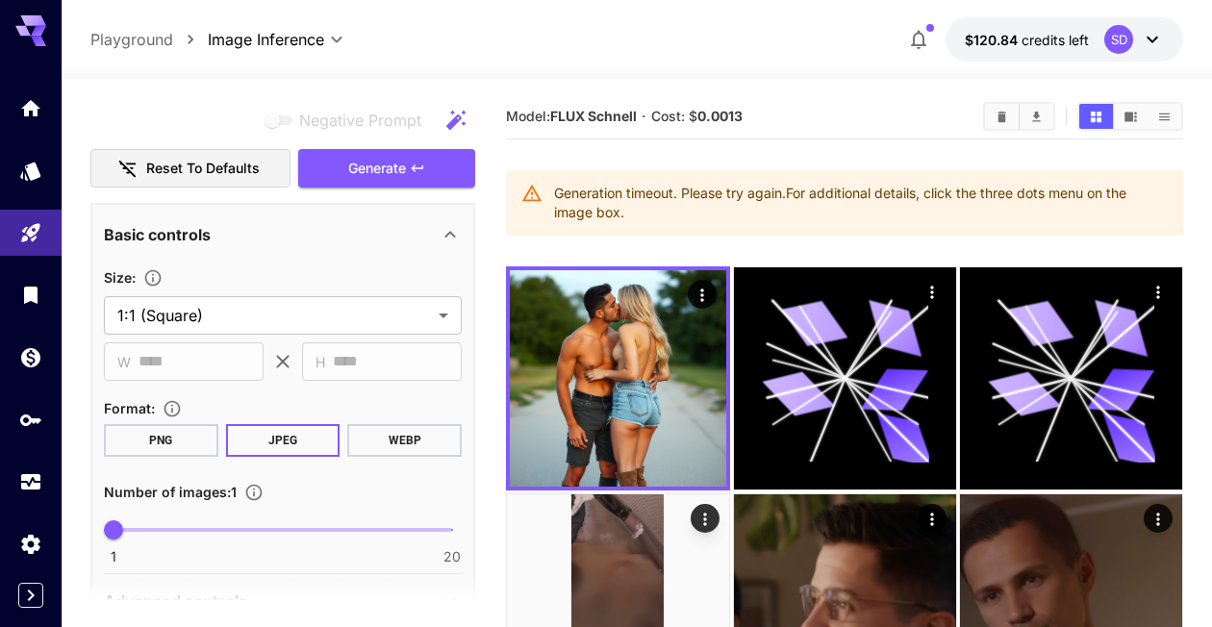
scroll to position [256, 0]
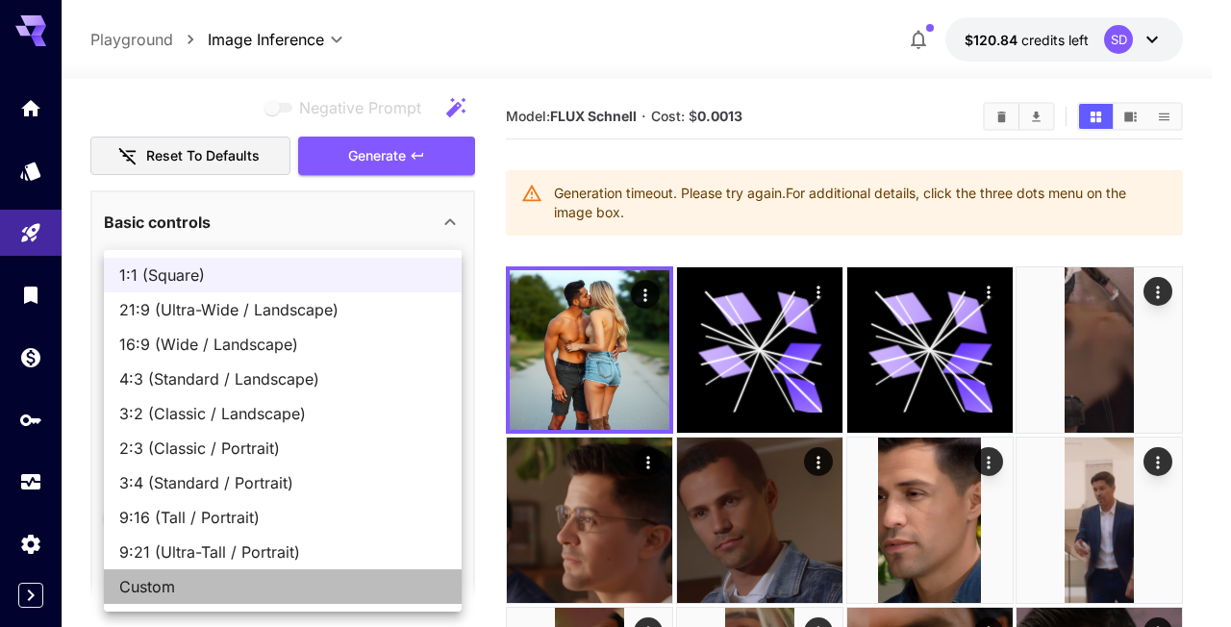
click at [180, 577] on span "Custom" at bounding box center [282, 586] width 327 height 23
type input "******"
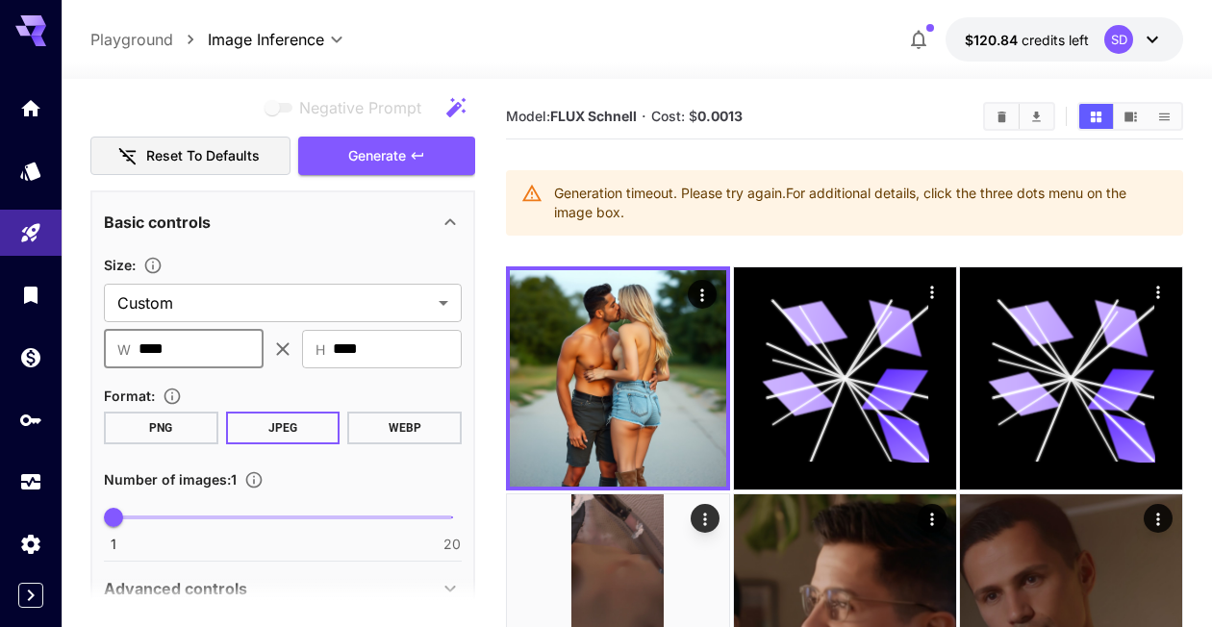
drag, startPoint x: 246, startPoint y: 349, endPoint x: 7, endPoint y: 321, distance: 241.1
type input "****"
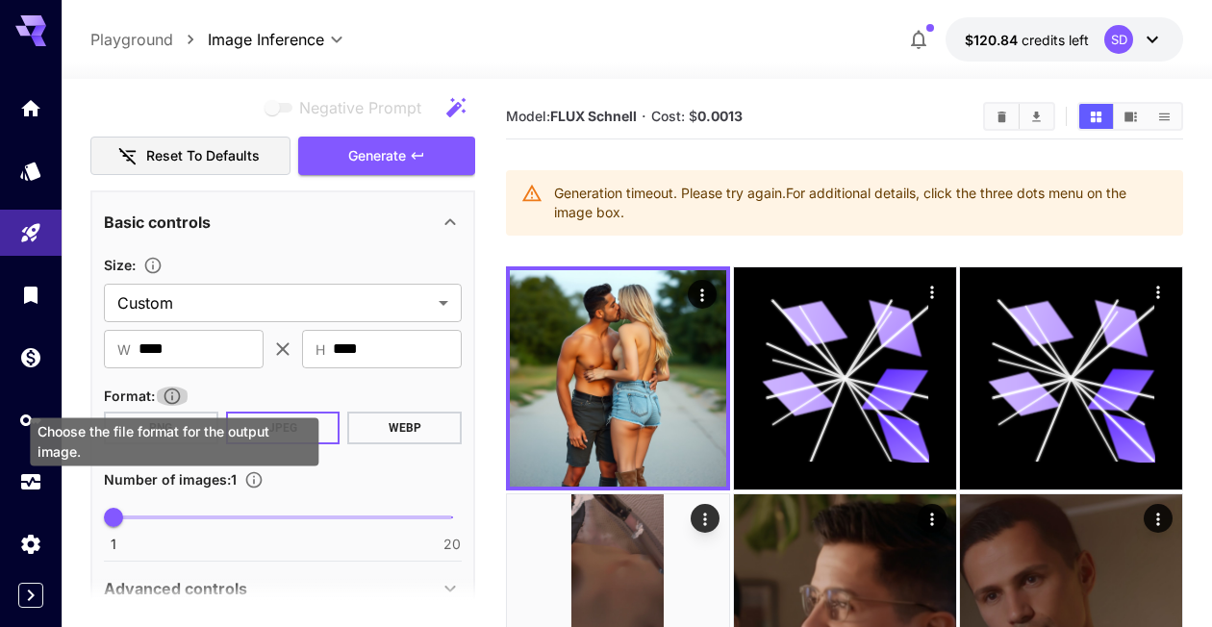
scroll to position [385, 0]
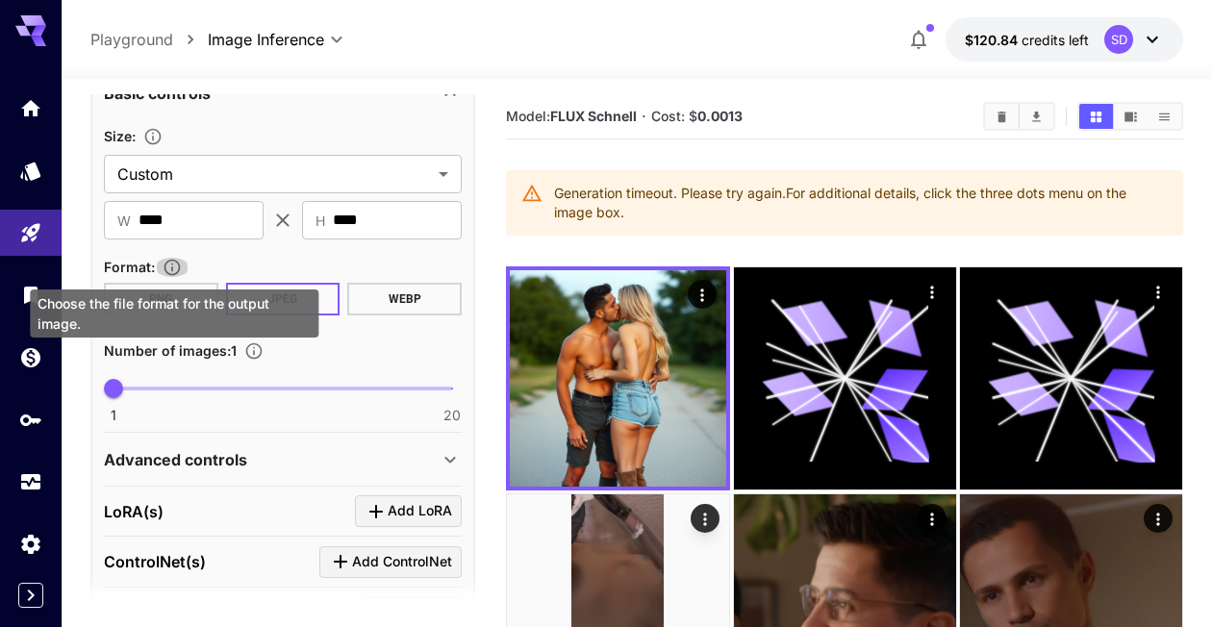
click at [352, 351] on div "Number of images : 1" at bounding box center [283, 350] width 358 height 23
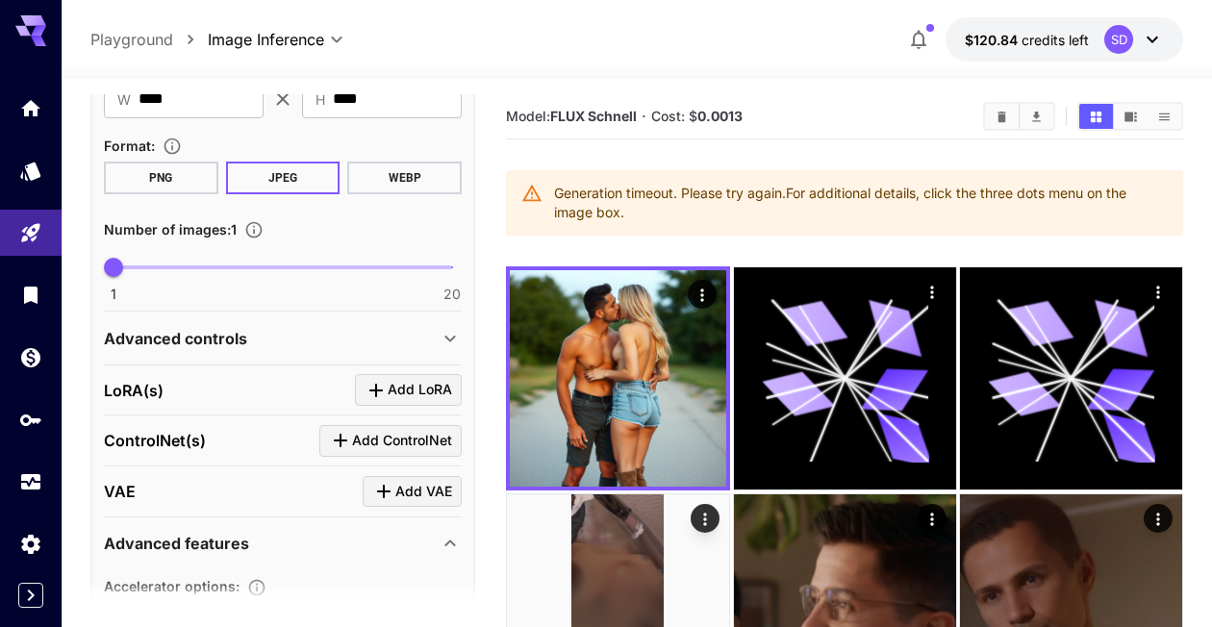
scroll to position [513, 0]
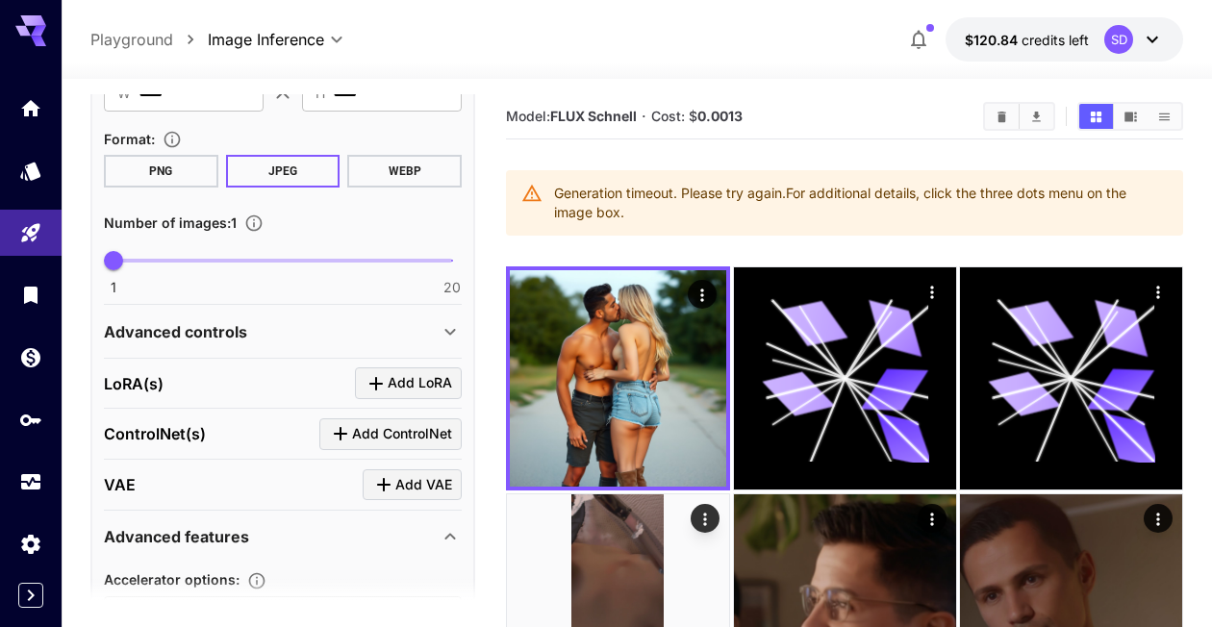
click at [278, 320] on div "Advanced controls" at bounding box center [271, 331] width 335 height 23
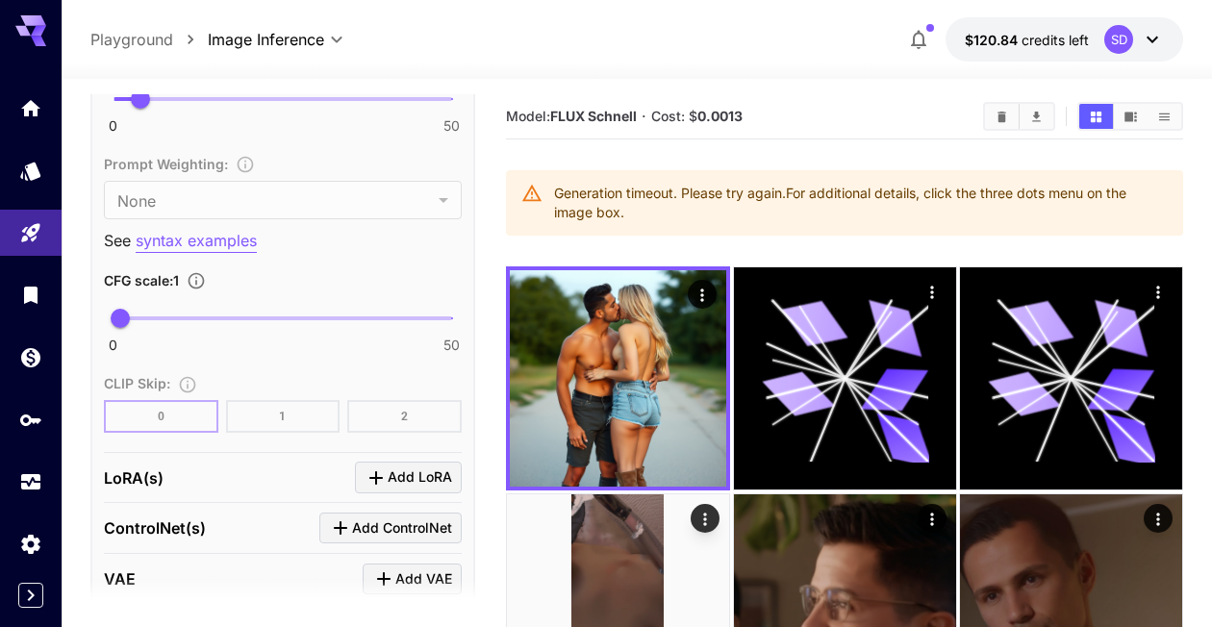
scroll to position [1408, 0]
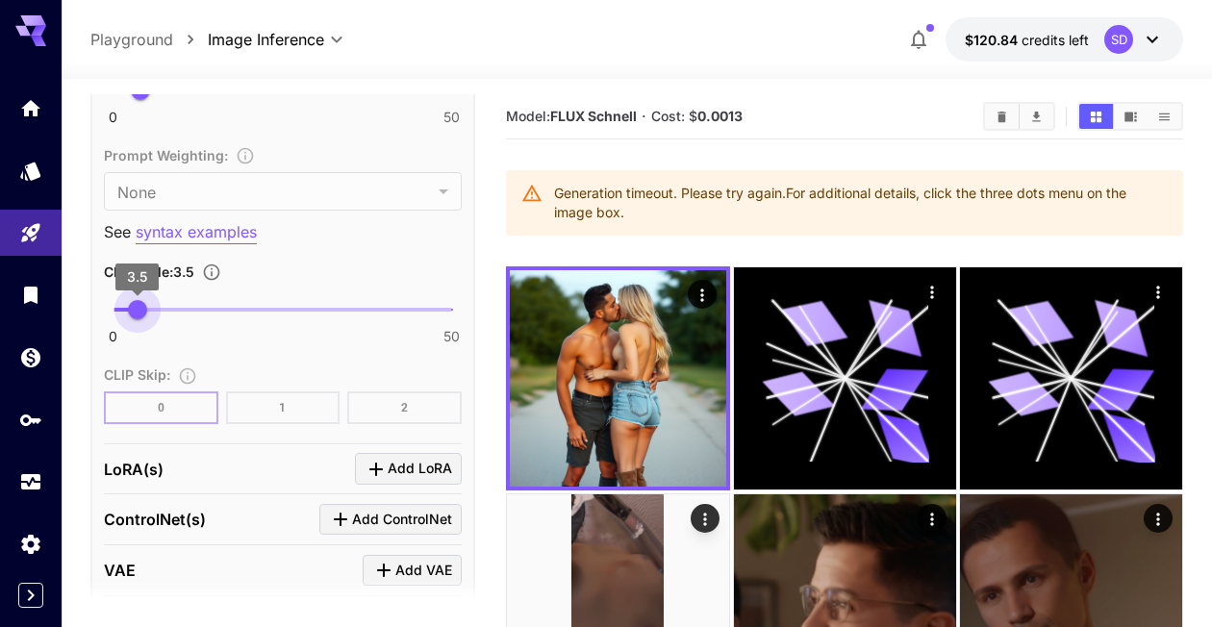
type input "*"
drag, startPoint x: 115, startPoint y: 308, endPoint x: 127, endPoint y: 322, distance: 18.5
click at [127, 319] on span "2" at bounding box center [126, 309] width 19 height 19
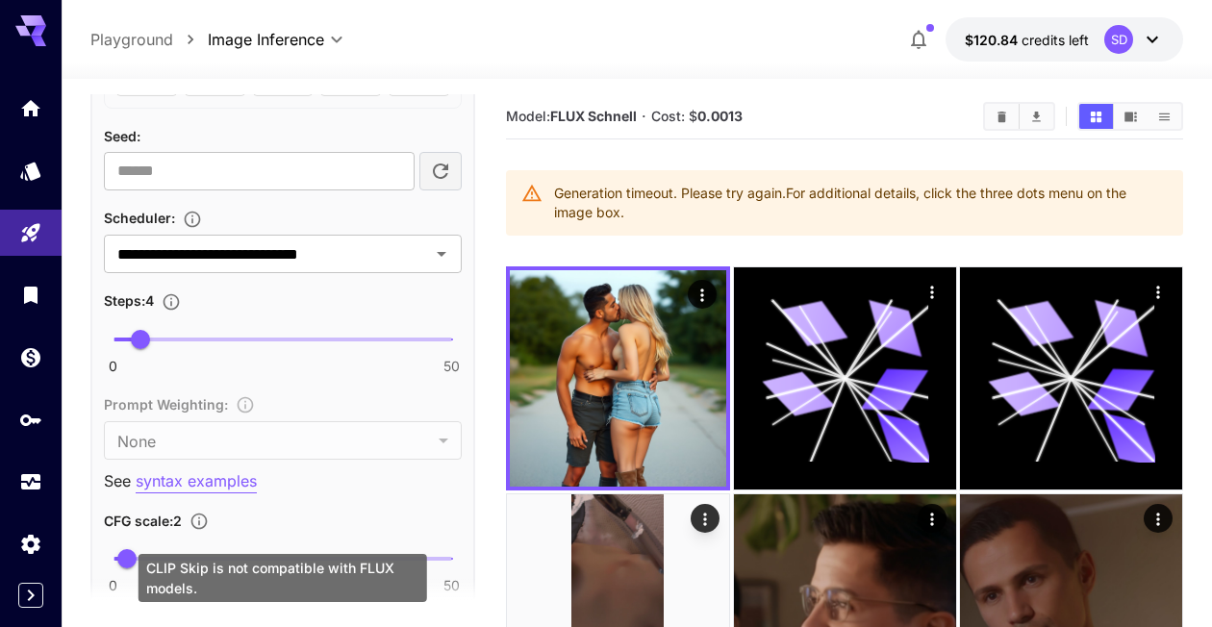
scroll to position [1152, 0]
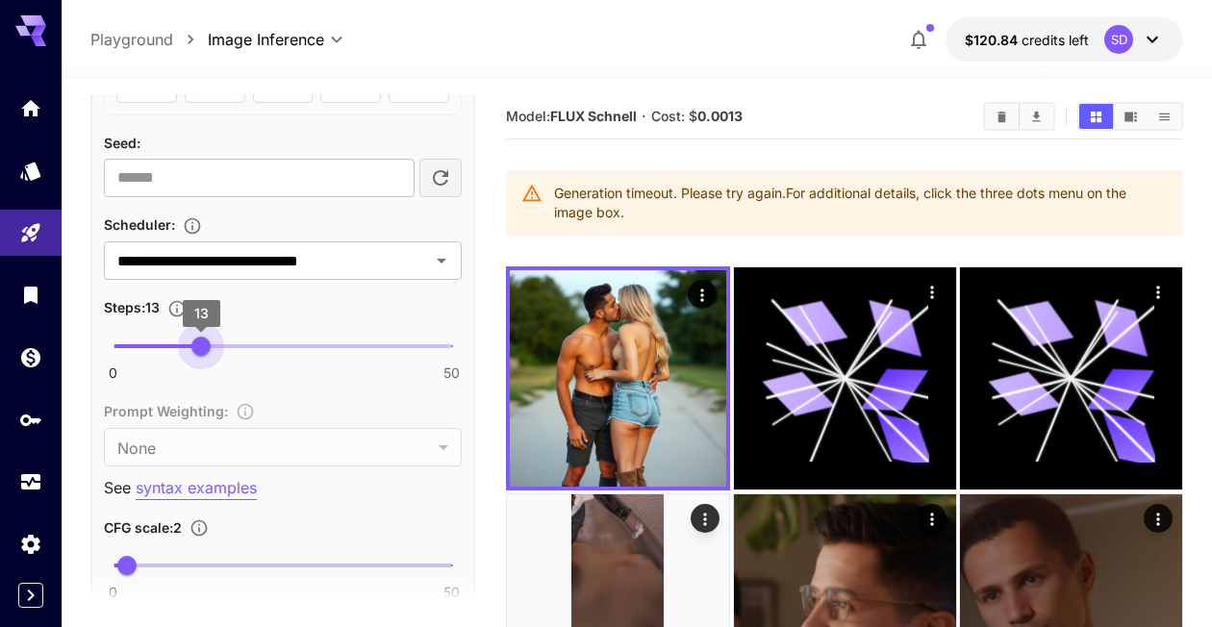
type input "**"
drag, startPoint x: 152, startPoint y: 339, endPoint x: 207, endPoint y: 343, distance: 55.0
click at [207, 343] on span "14" at bounding box center [207, 346] width 19 height 19
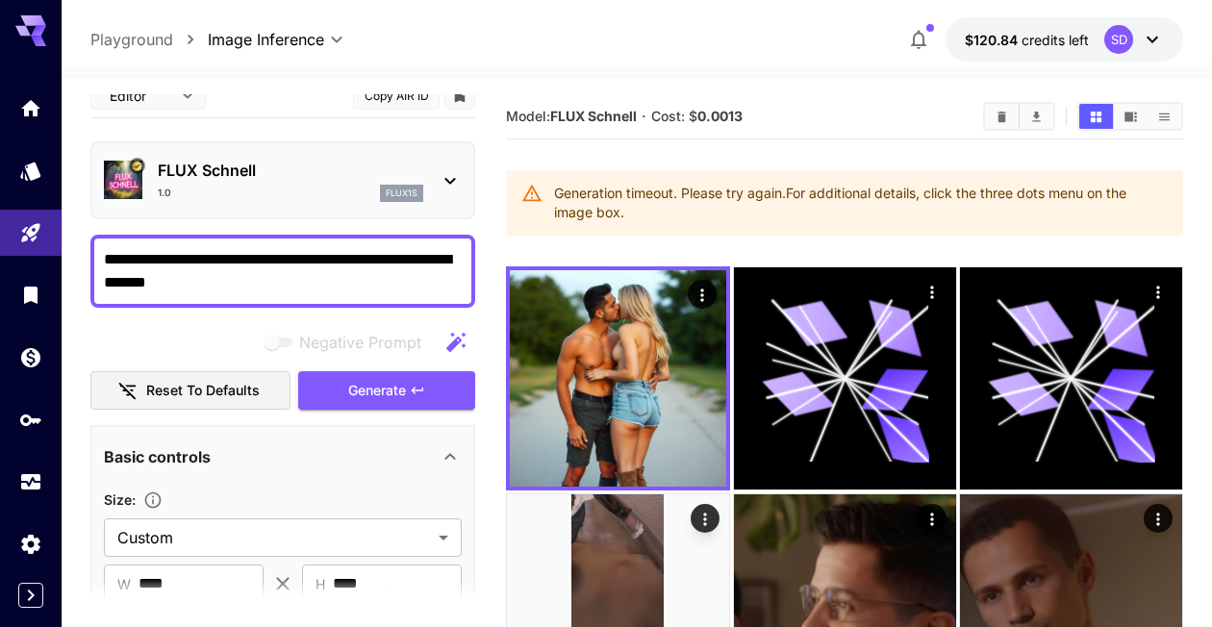
scroll to position [0, 0]
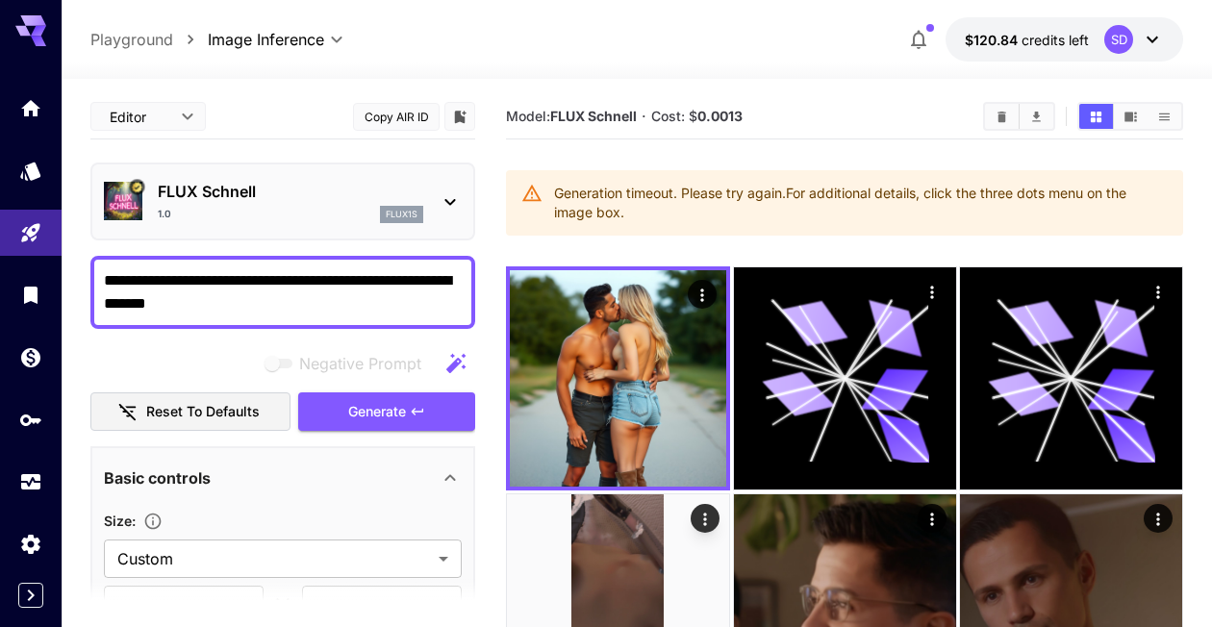
click at [381, 401] on span "Generate" at bounding box center [377, 412] width 58 height 24
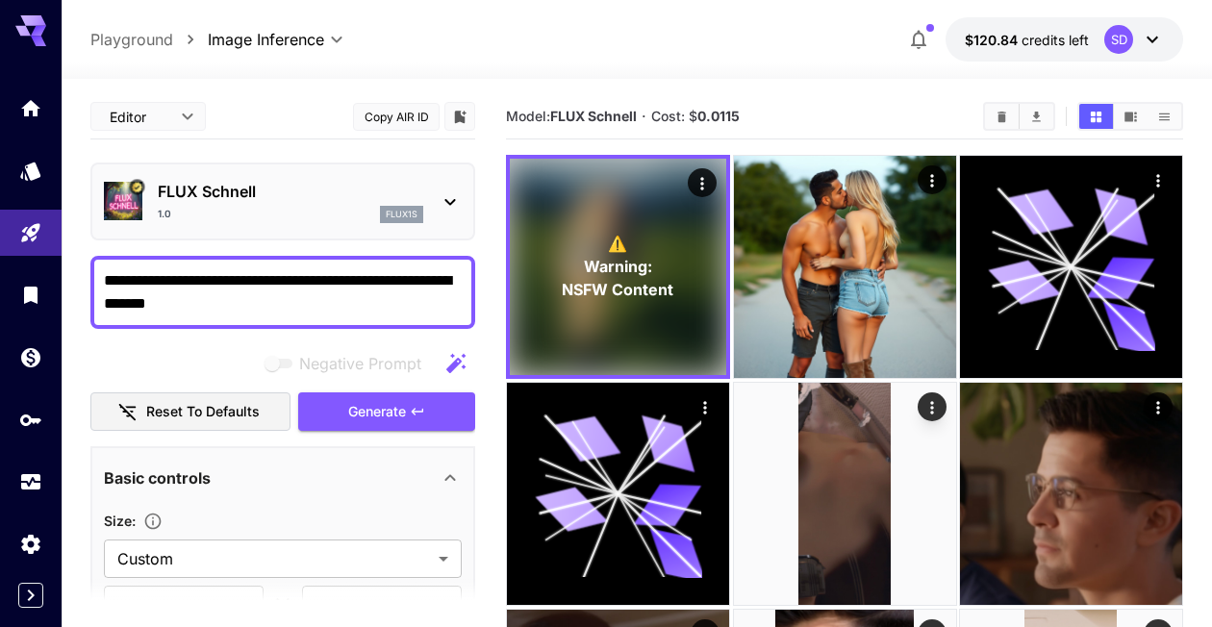
click at [598, 255] on span "Warning:" at bounding box center [618, 266] width 68 height 23
click at [608, 232] on span "⚠️" at bounding box center [617, 243] width 19 height 23
click at [688, 181] on button "Actions" at bounding box center [702, 182] width 29 height 29
click at [692, 182] on icon "Actions" at bounding box center [701, 183] width 19 height 19
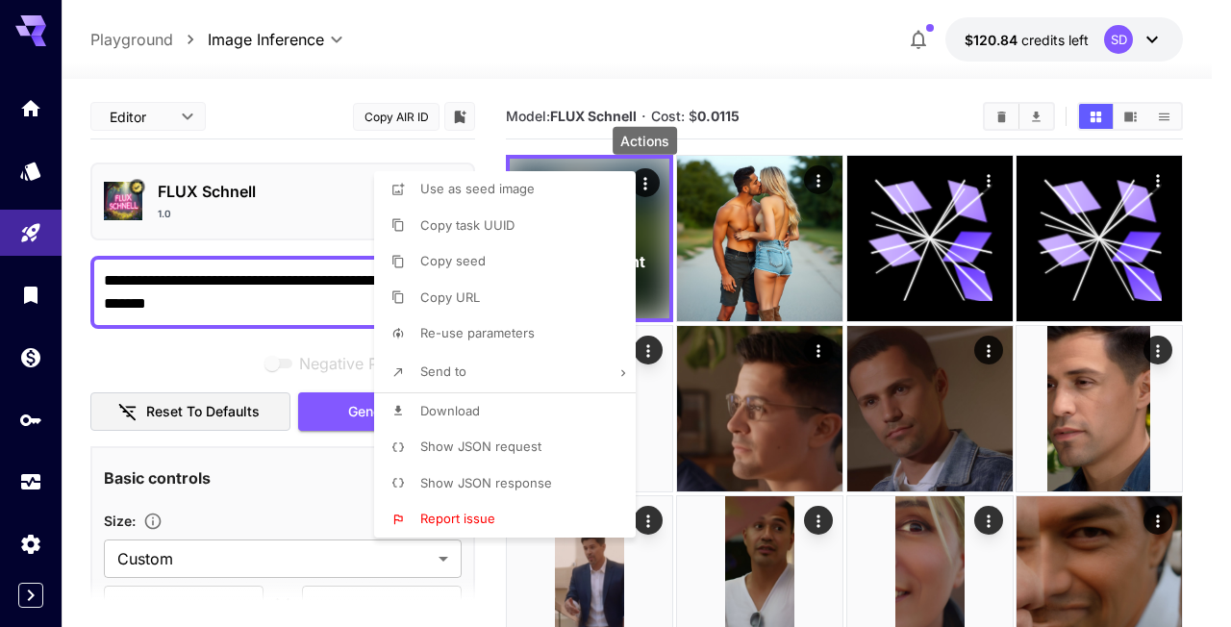
click at [450, 414] on span "Download" at bounding box center [450, 410] width 60 height 15
click at [630, 85] on div at bounding box center [615, 313] width 1231 height 627
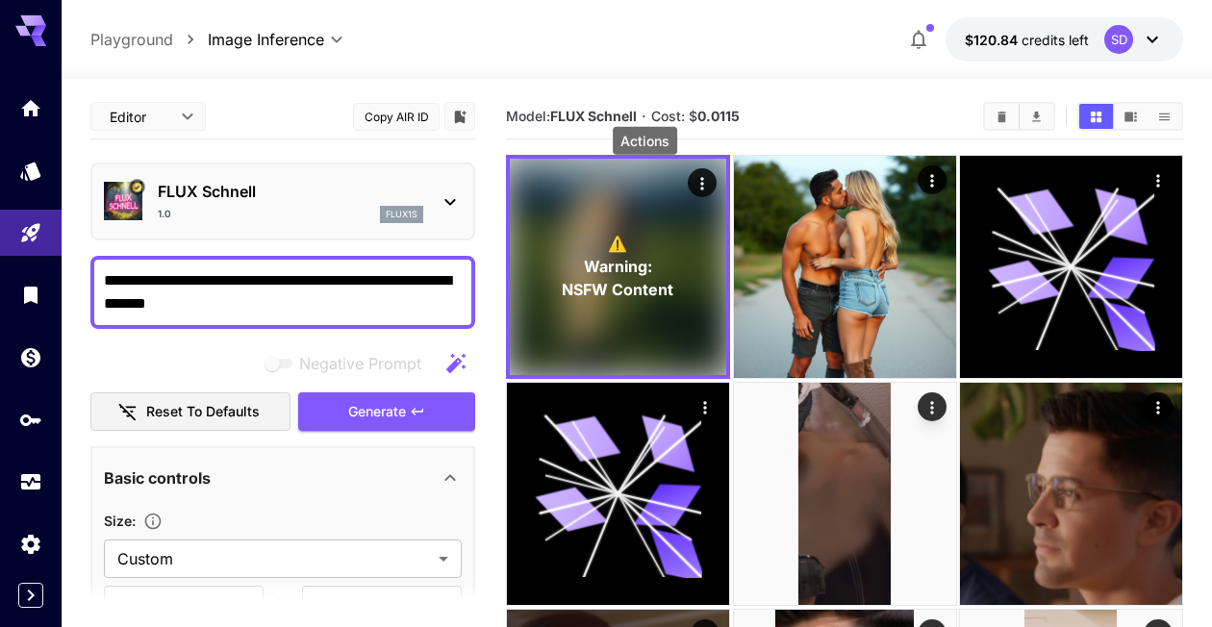
click at [692, 185] on icon "Actions" at bounding box center [701, 183] width 19 height 19
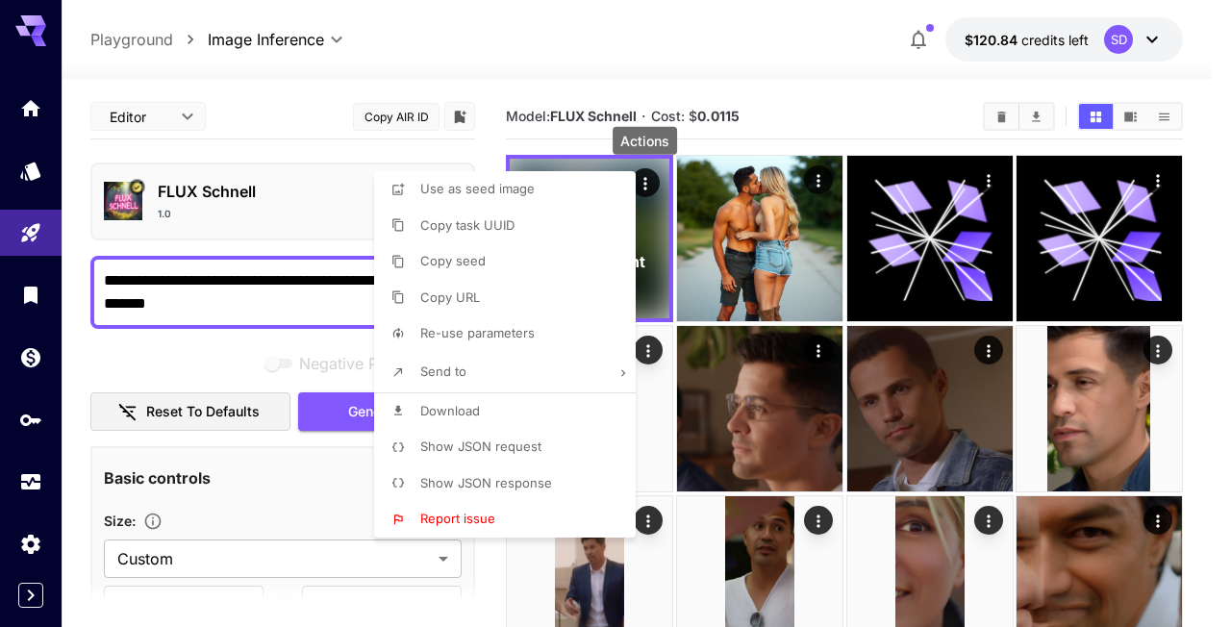
click at [558, 292] on li "Copy URL" at bounding box center [510, 298] width 273 height 37
click at [276, 105] on div at bounding box center [615, 313] width 1231 height 627
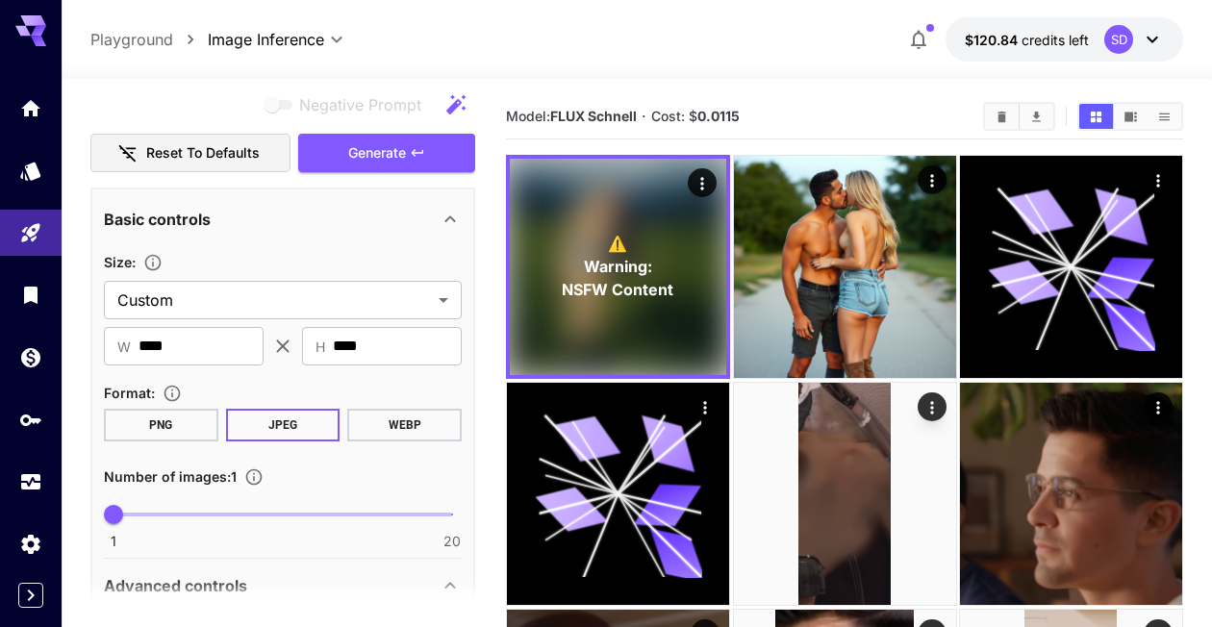
scroll to position [256, 0]
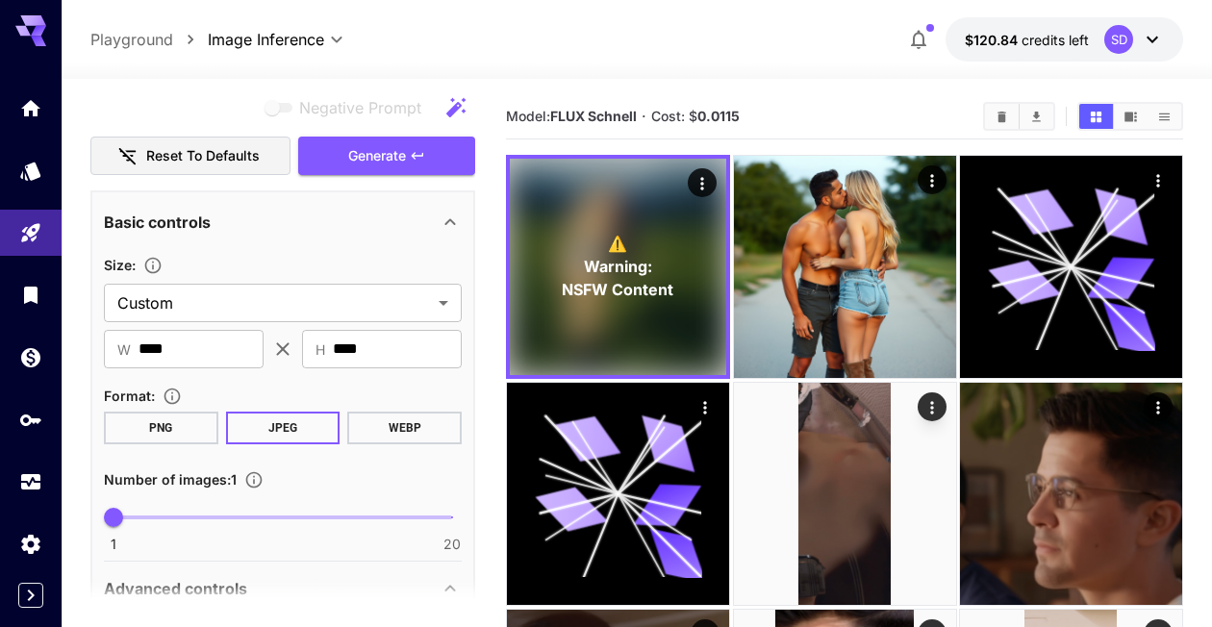
click at [747, 239] on img at bounding box center [845, 267] width 222 height 222
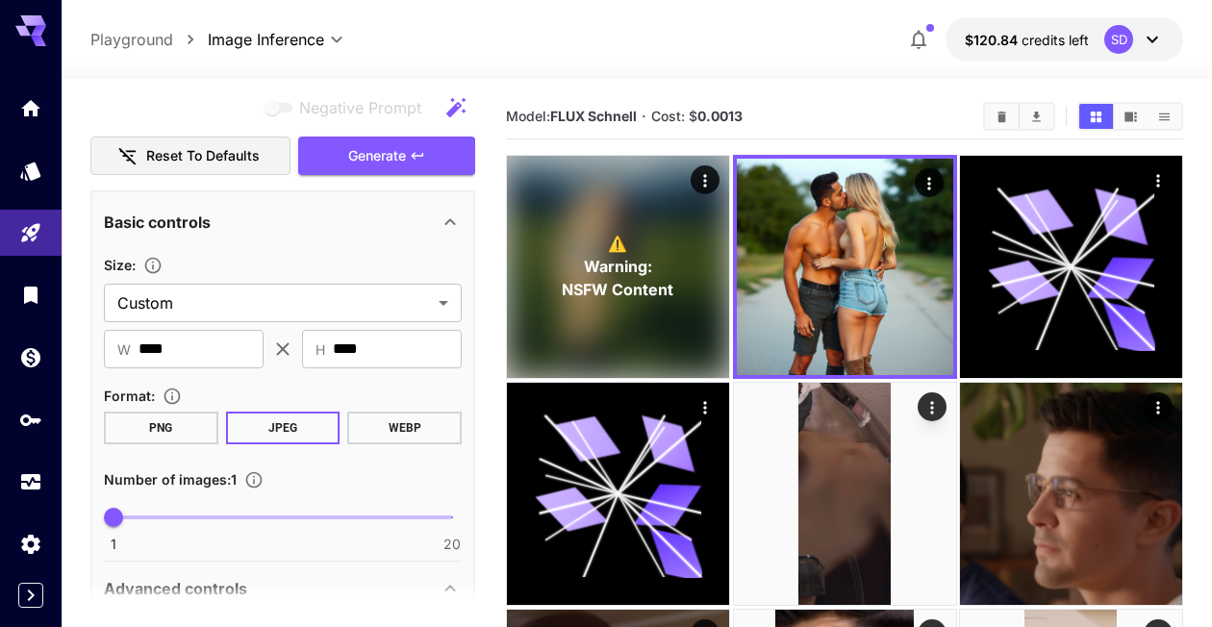
click at [587, 255] on span "Warning:" at bounding box center [618, 266] width 68 height 23
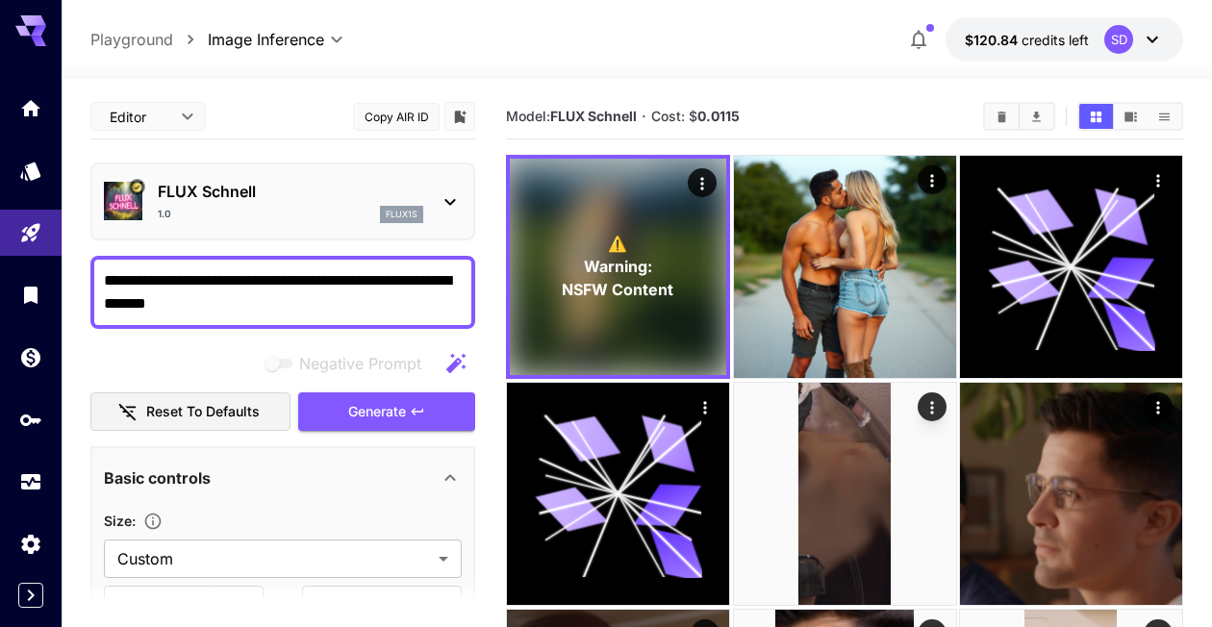
scroll to position [256, 0]
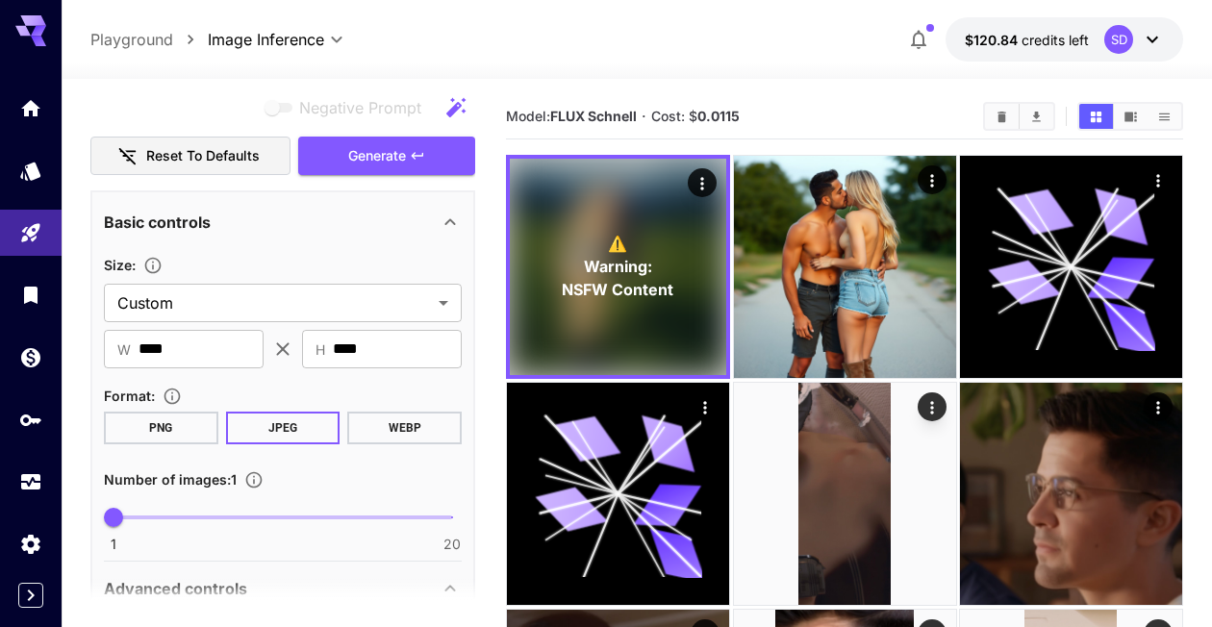
click at [734, 285] on img at bounding box center [845, 267] width 222 height 222
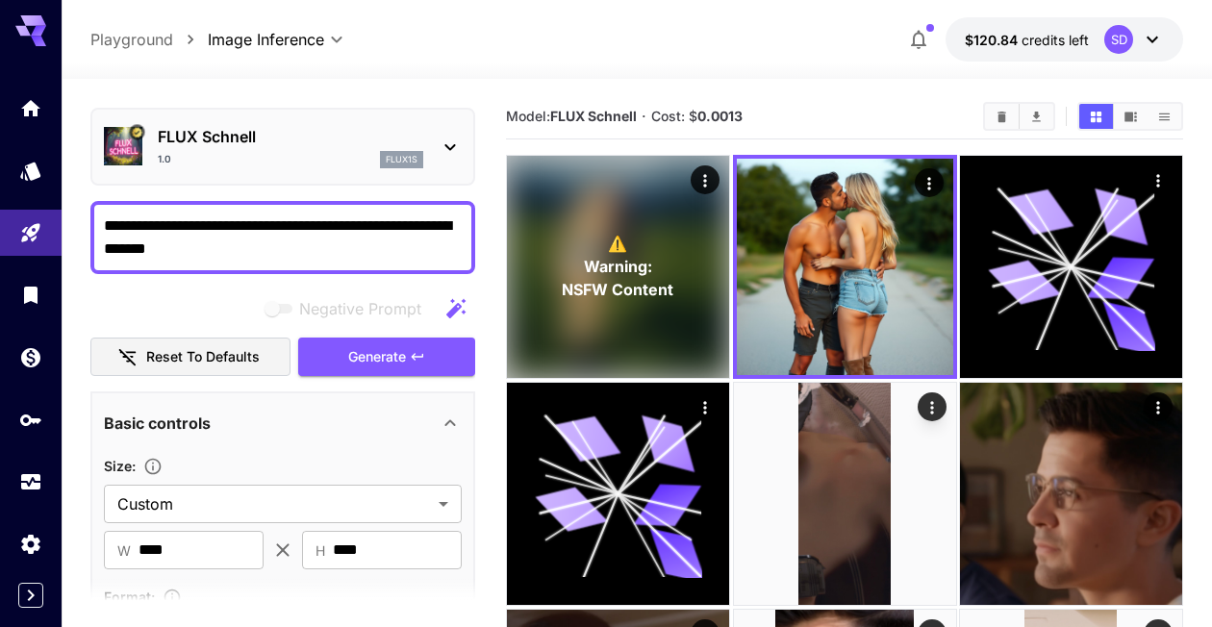
scroll to position [0, 0]
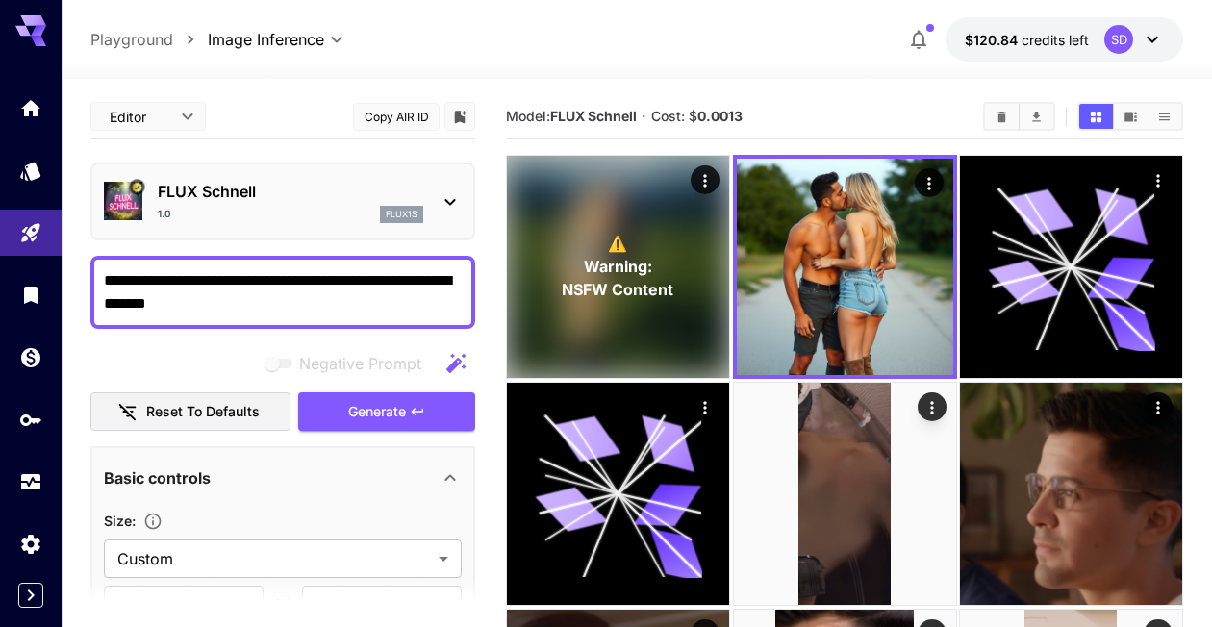
drag, startPoint x: 306, startPoint y: 292, endPoint x: 102, endPoint y: 276, distance: 204.5
click at [102, 276] on div "**********" at bounding box center [282, 292] width 385 height 73
